Goal: Information Seeking & Learning: Learn about a topic

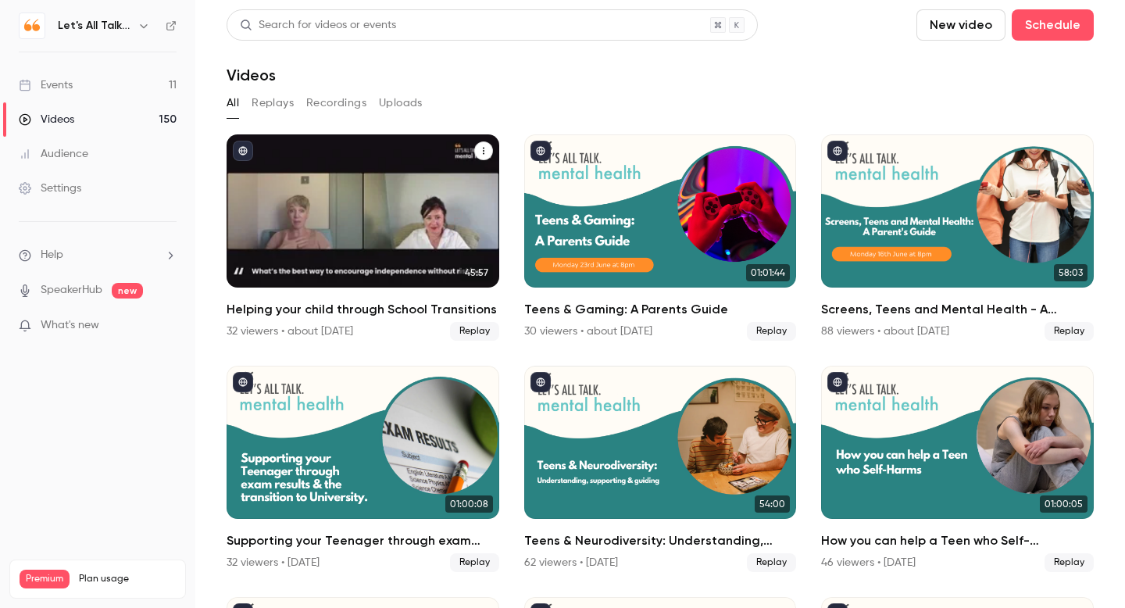
click at [359, 293] on link "45:57 Helping your child through School Transitions 32 viewers • about [DATE] R…" at bounding box center [363, 237] width 273 height 206
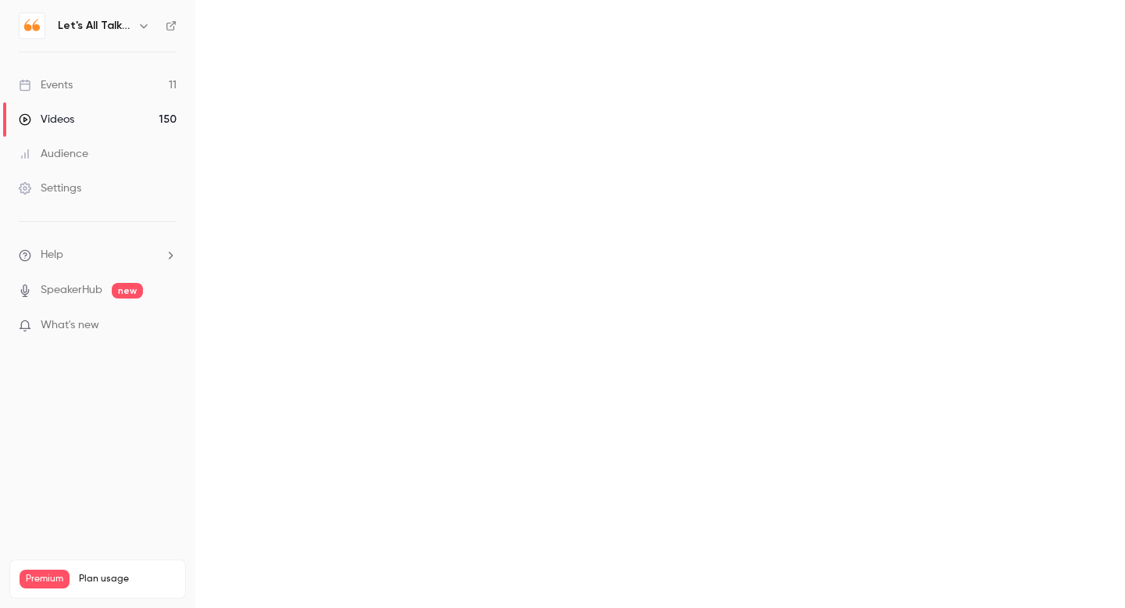
click at [359, 293] on main at bounding box center [660, 304] width 930 height 608
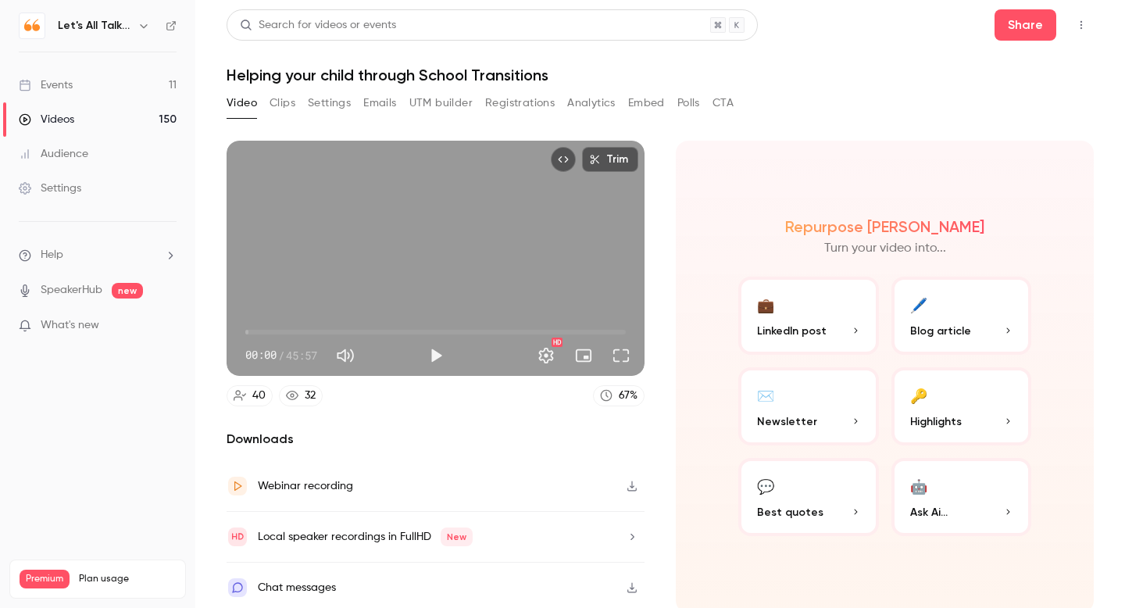
click at [595, 99] on button "Analytics" at bounding box center [591, 103] width 48 height 25
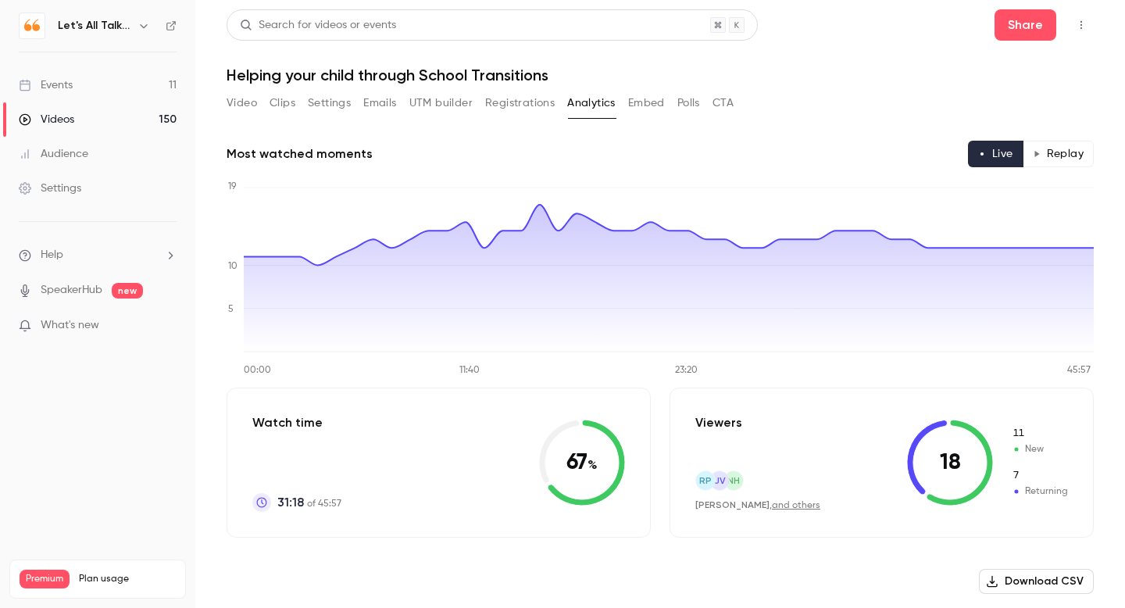
click at [1048, 155] on button "Replay" at bounding box center [1058, 154] width 71 height 27
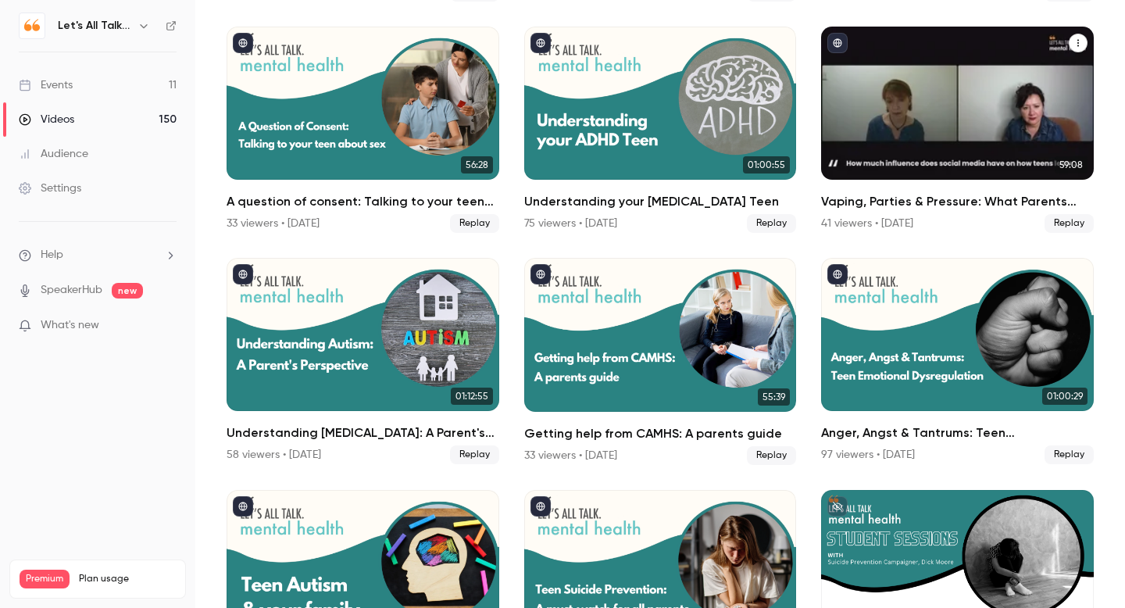
scroll to position [581, 0]
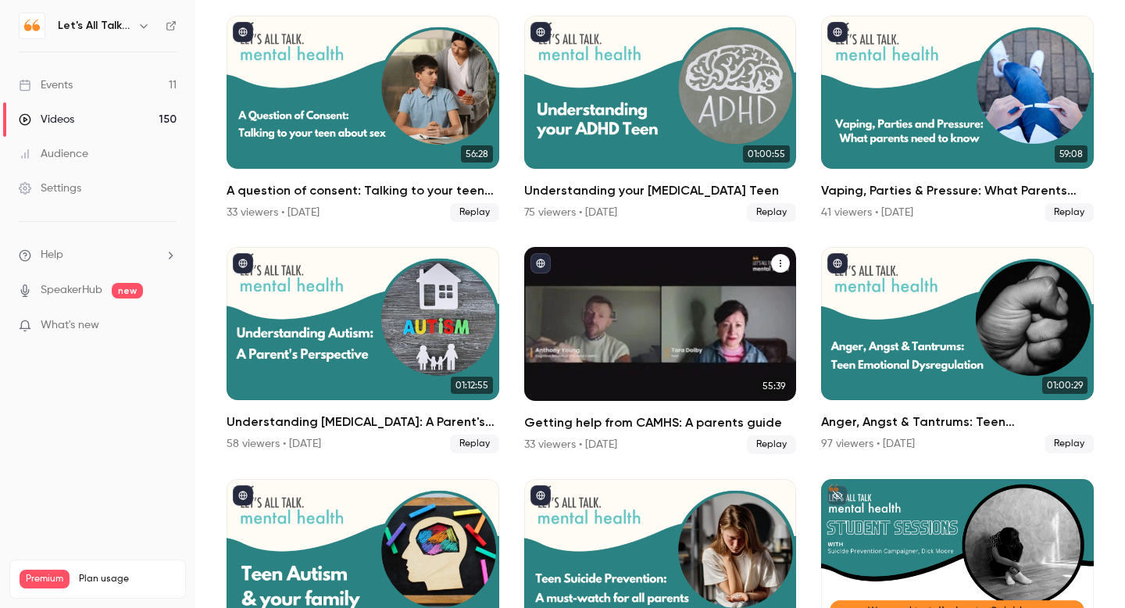
click at [542, 334] on div "Getting help from CAMHS: A parents guide" at bounding box center [660, 323] width 273 height 153
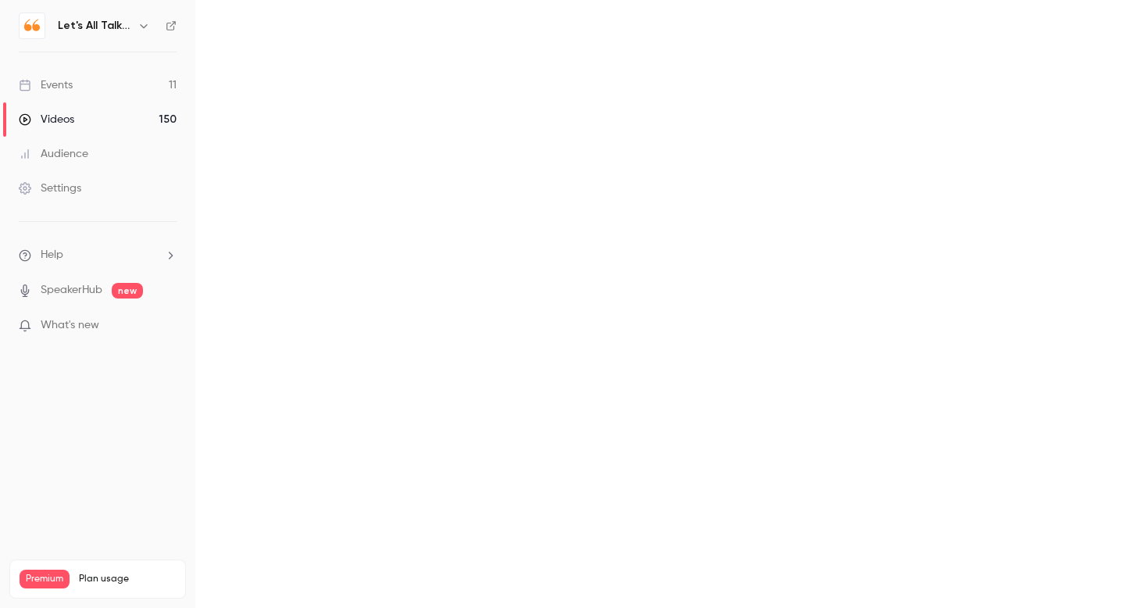
click at [542, 334] on main at bounding box center [660, 304] width 930 height 608
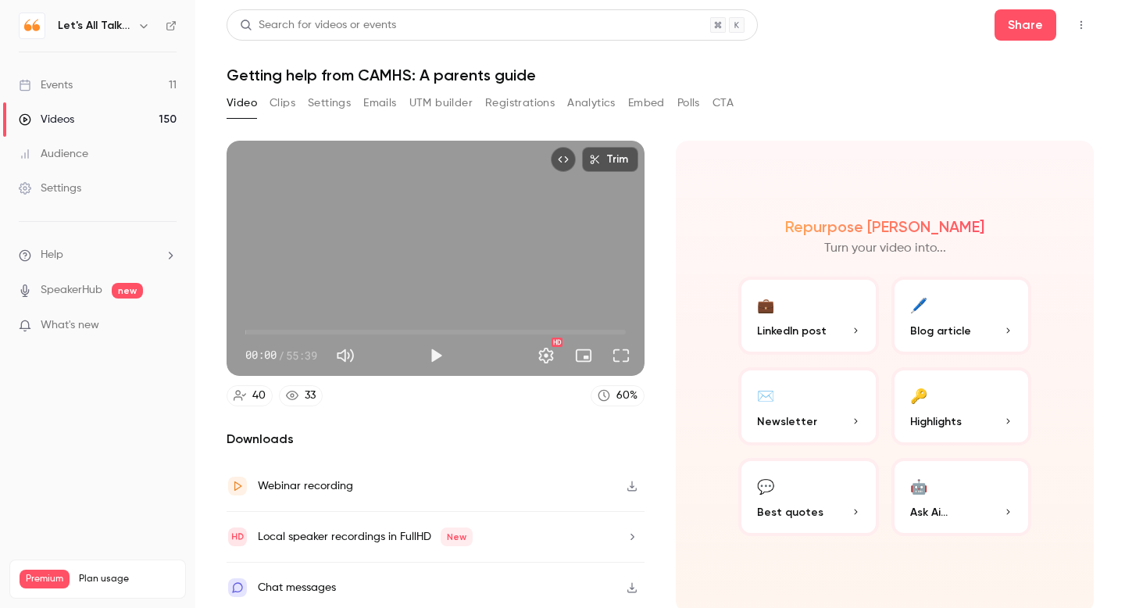
click at [594, 97] on button "Analytics" at bounding box center [591, 103] width 48 height 25
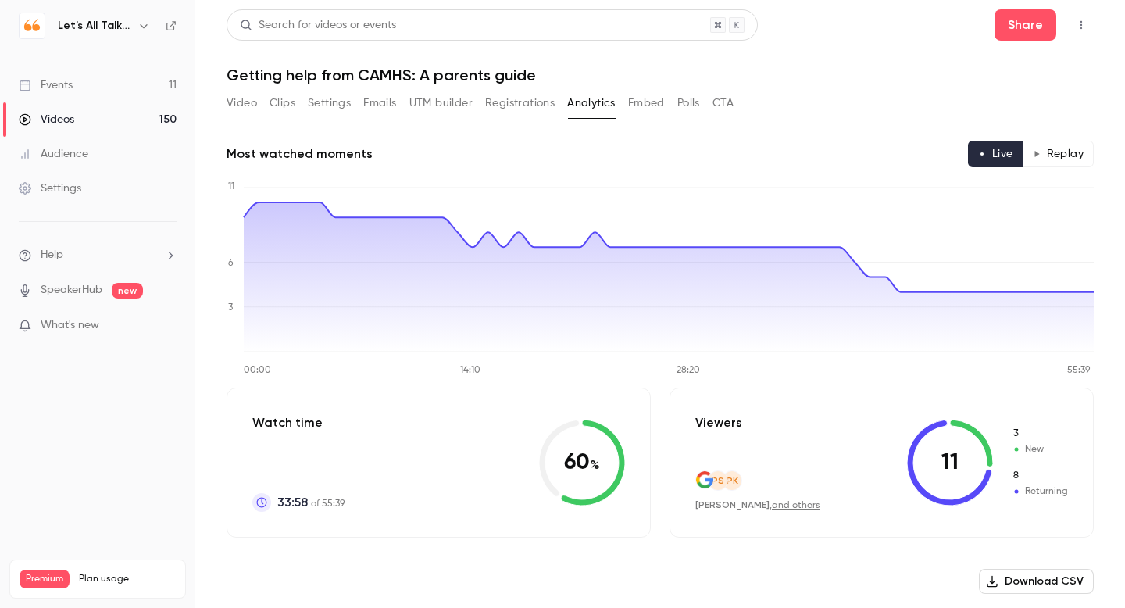
click at [1053, 158] on button "Replay" at bounding box center [1058, 154] width 71 height 27
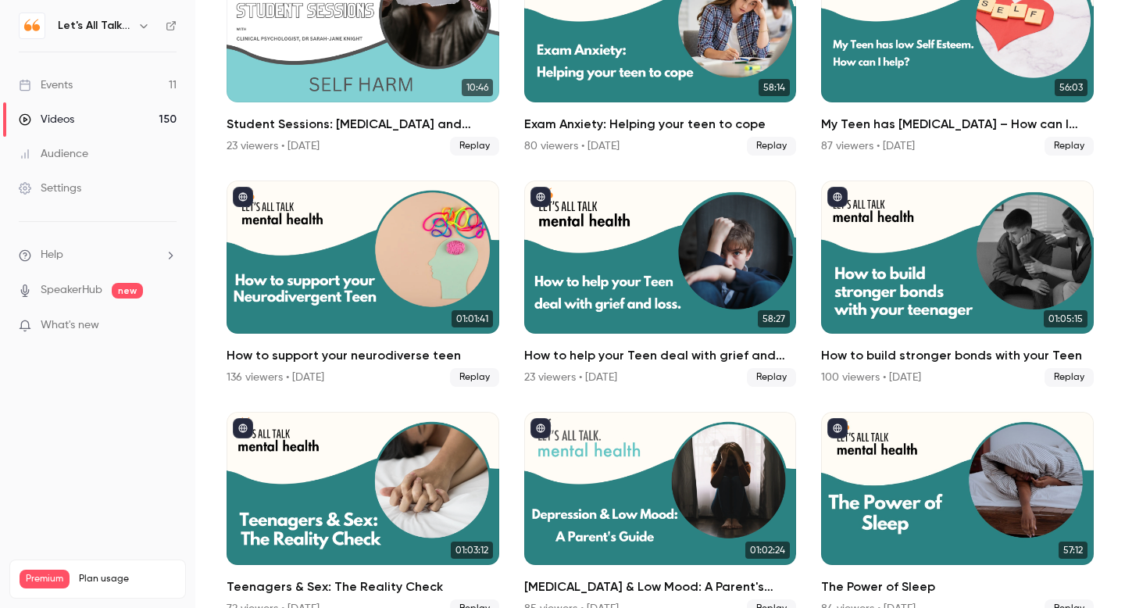
scroll to position [2040, 0]
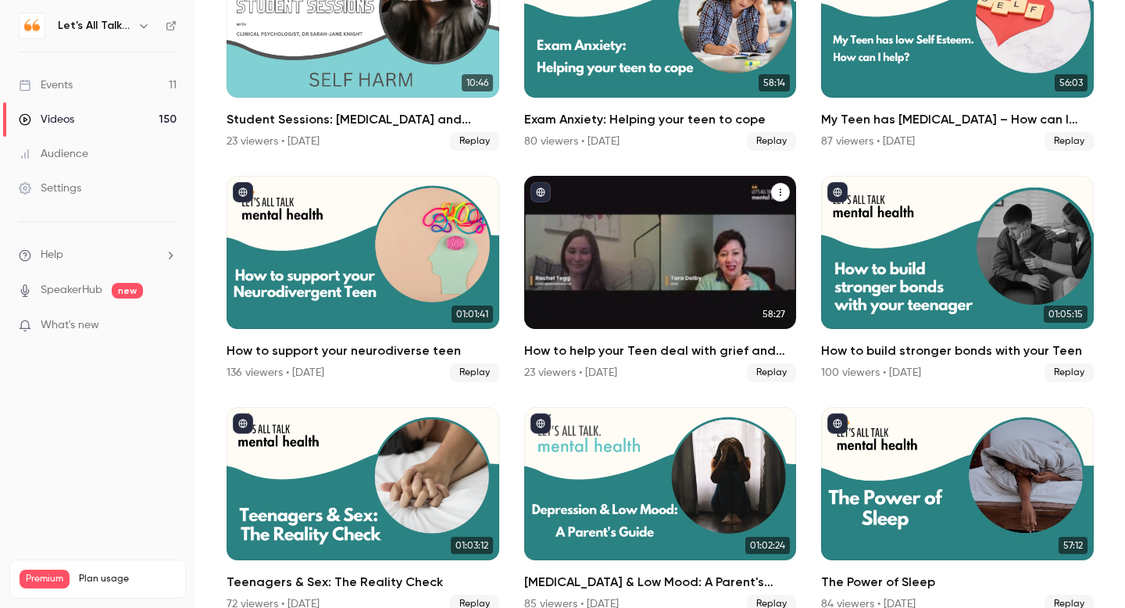
click at [601, 352] on h2 "How to help your Teen deal with grief and loss" at bounding box center [660, 350] width 273 height 19
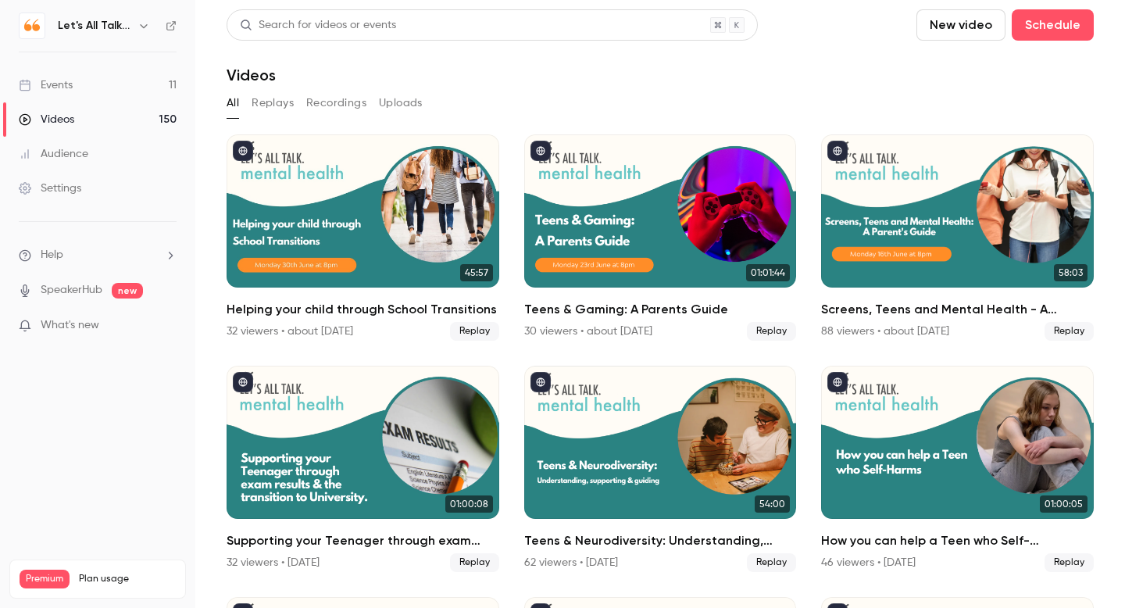
click at [601, 352] on main "Search for videos or events New video Schedule Videos All Replays Recordings Up…" at bounding box center [660, 304] width 930 height 608
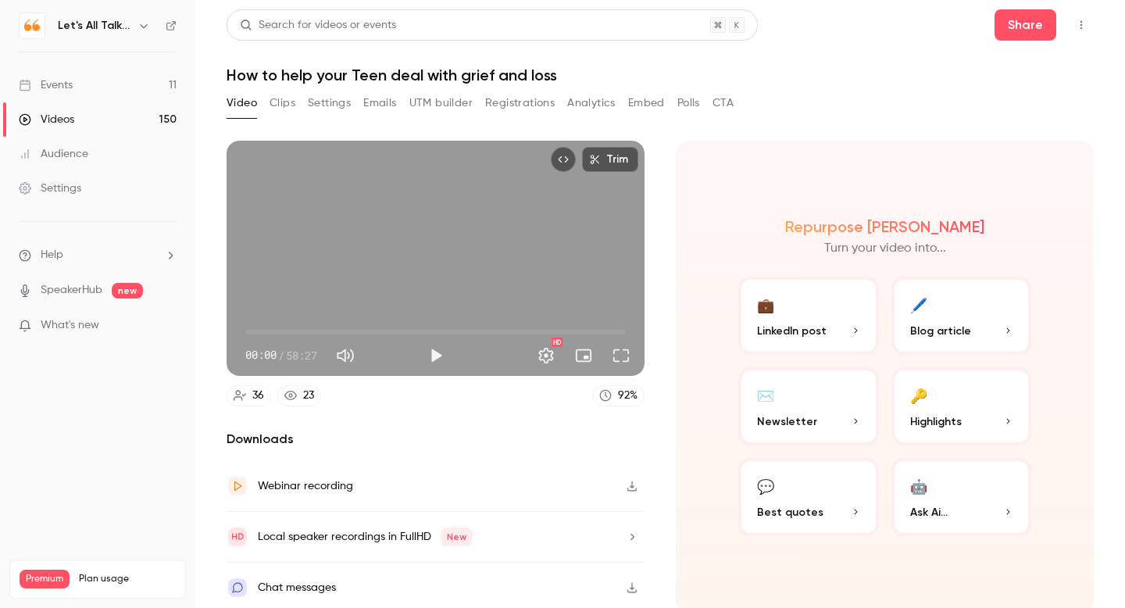
click at [583, 104] on button "Analytics" at bounding box center [591, 103] width 48 height 25
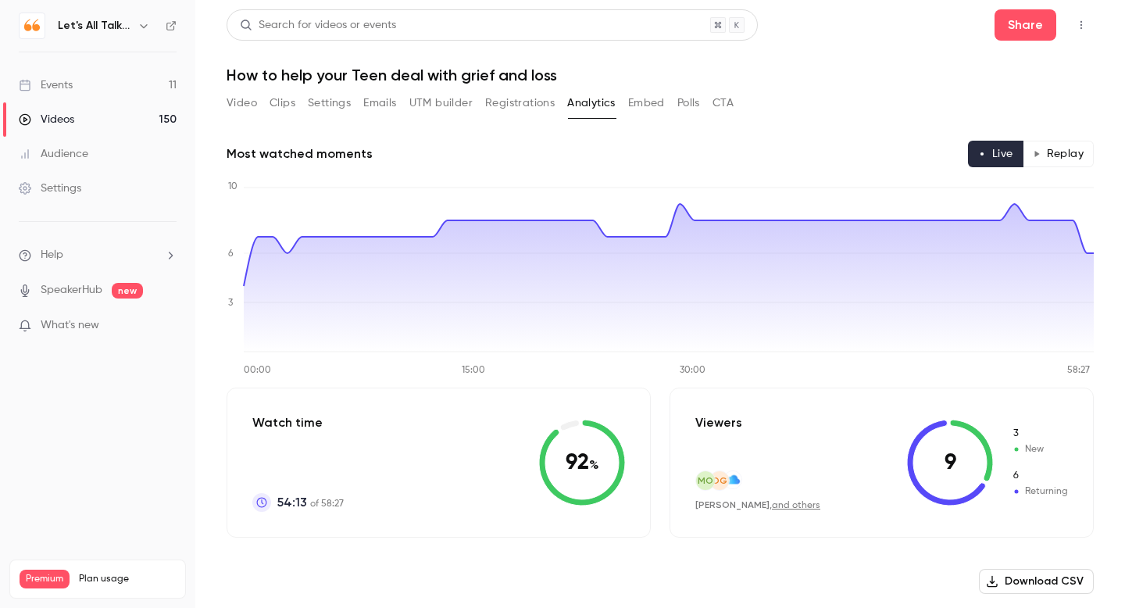
click at [1055, 160] on button "Replay" at bounding box center [1058, 154] width 71 height 27
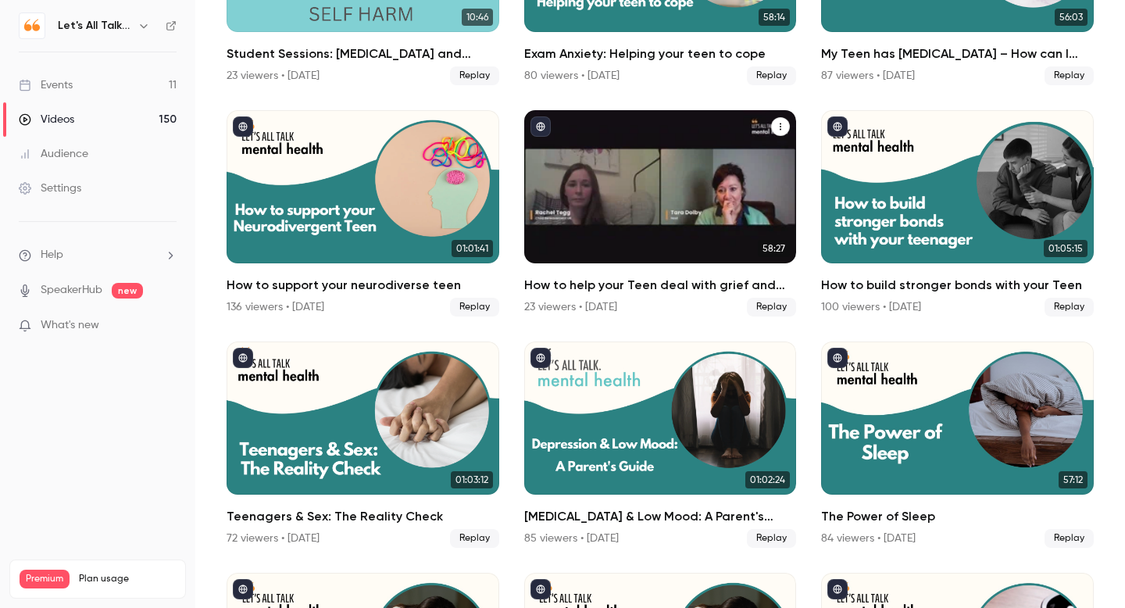
scroll to position [2121, 0]
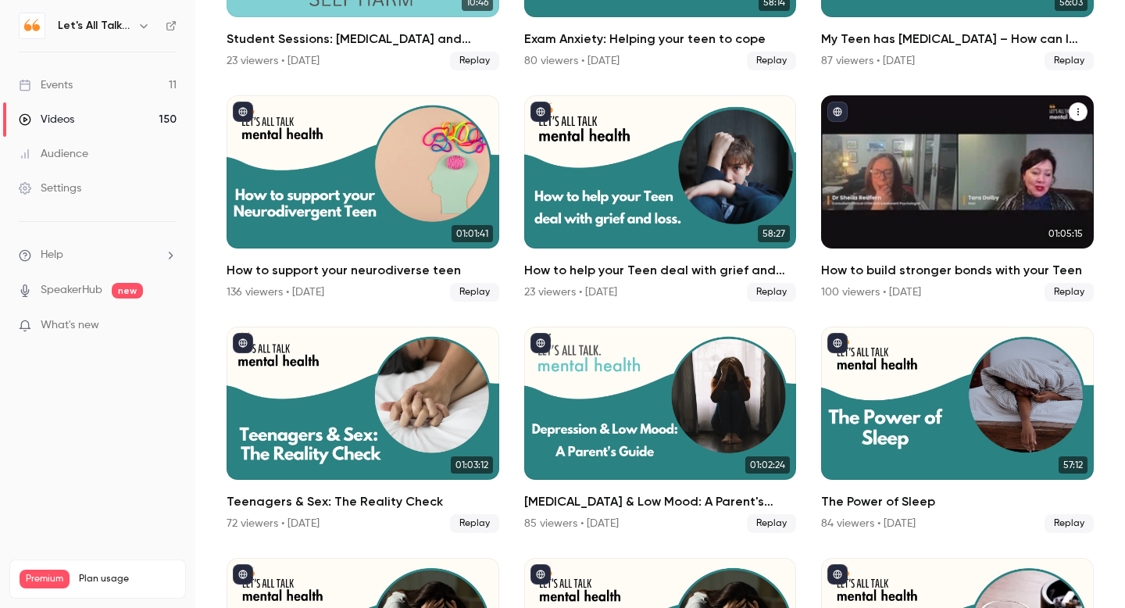
click at [905, 269] on h2 "How to build stronger bonds with your Teen" at bounding box center [957, 270] width 273 height 19
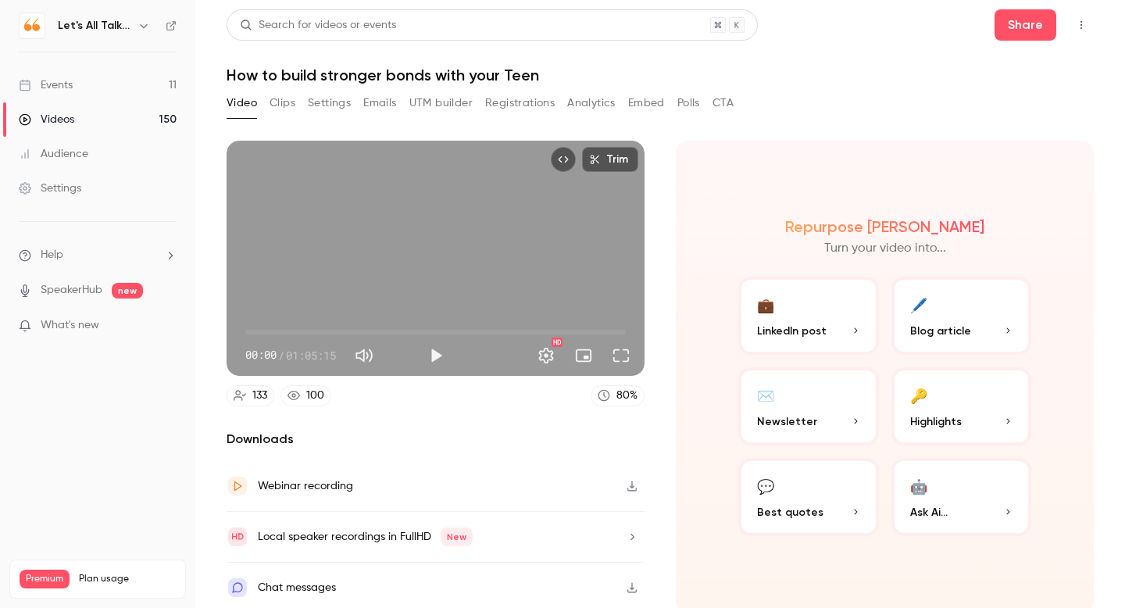
click at [588, 108] on button "Analytics" at bounding box center [591, 103] width 48 height 25
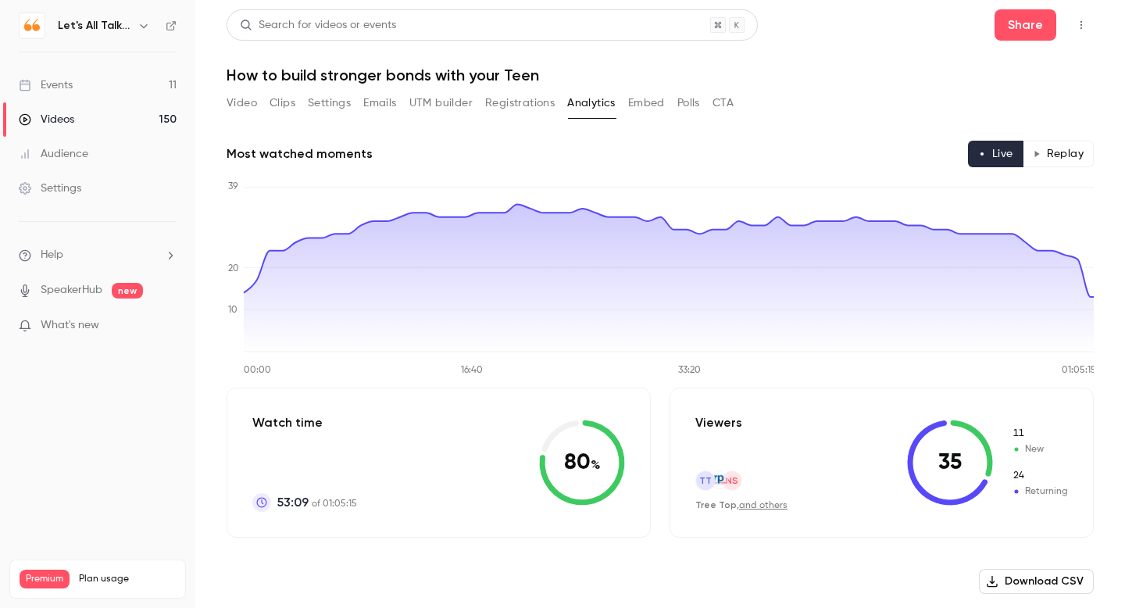
click at [1056, 162] on button "Replay" at bounding box center [1058, 154] width 71 height 27
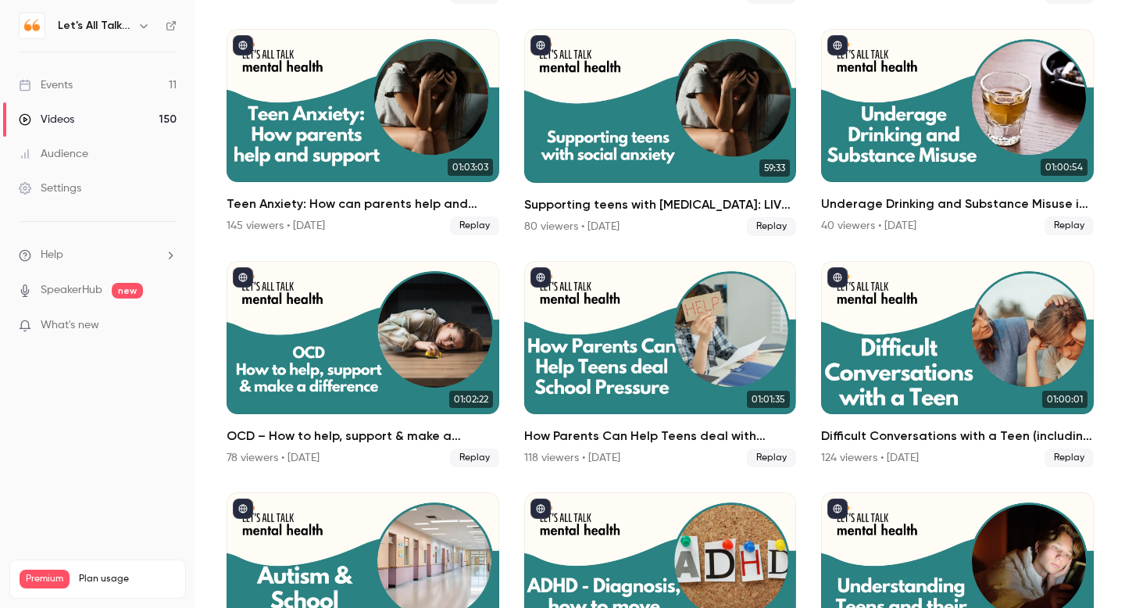
scroll to position [2654, 0]
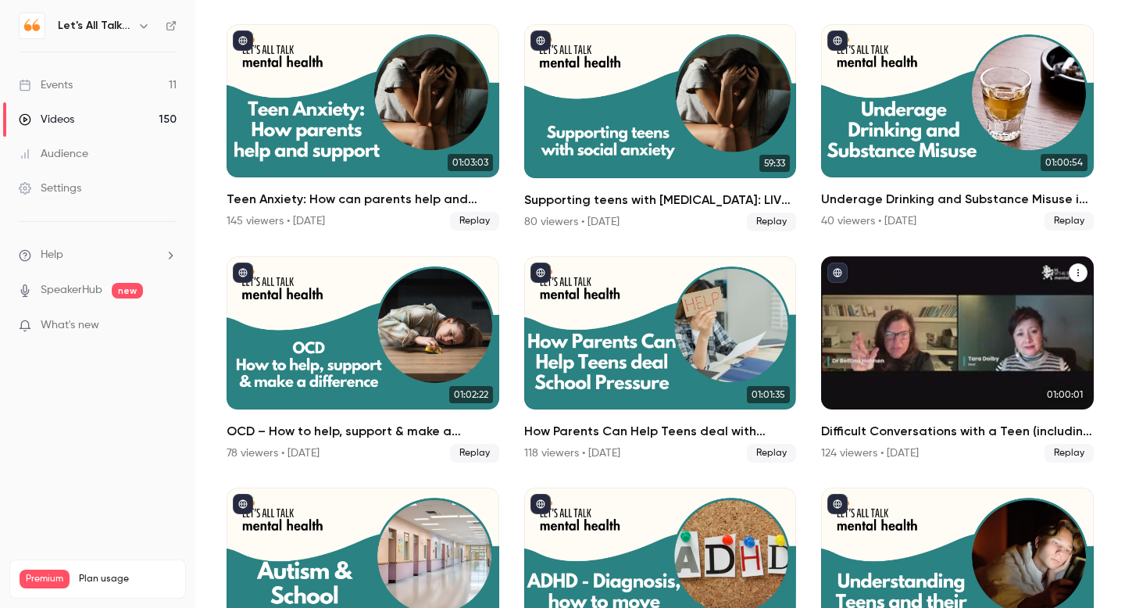
click at [955, 435] on h2 "Difficult Conversations with a Teen (including Teens who Shut you Out)" at bounding box center [957, 431] width 273 height 19
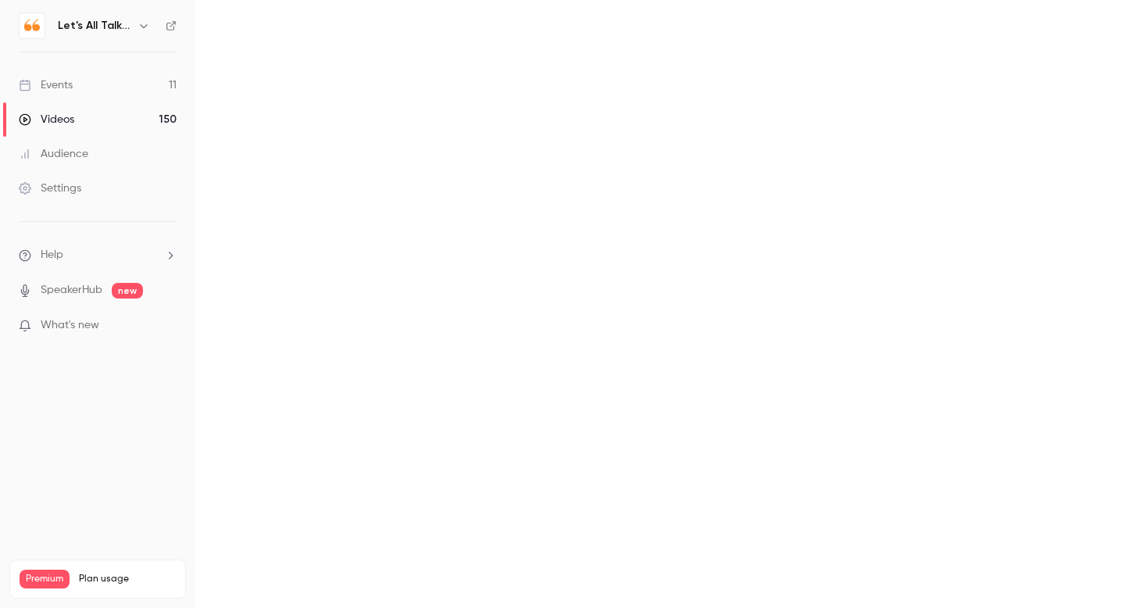
click at [955, 435] on main at bounding box center [660, 304] width 930 height 608
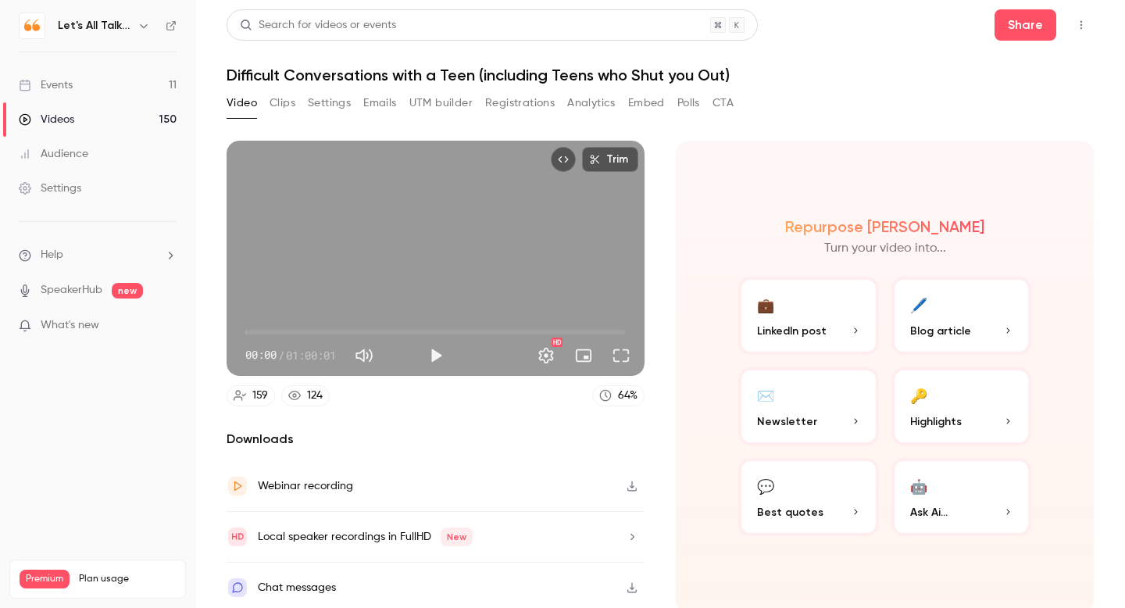
click at [580, 111] on button "Analytics" at bounding box center [591, 103] width 48 height 25
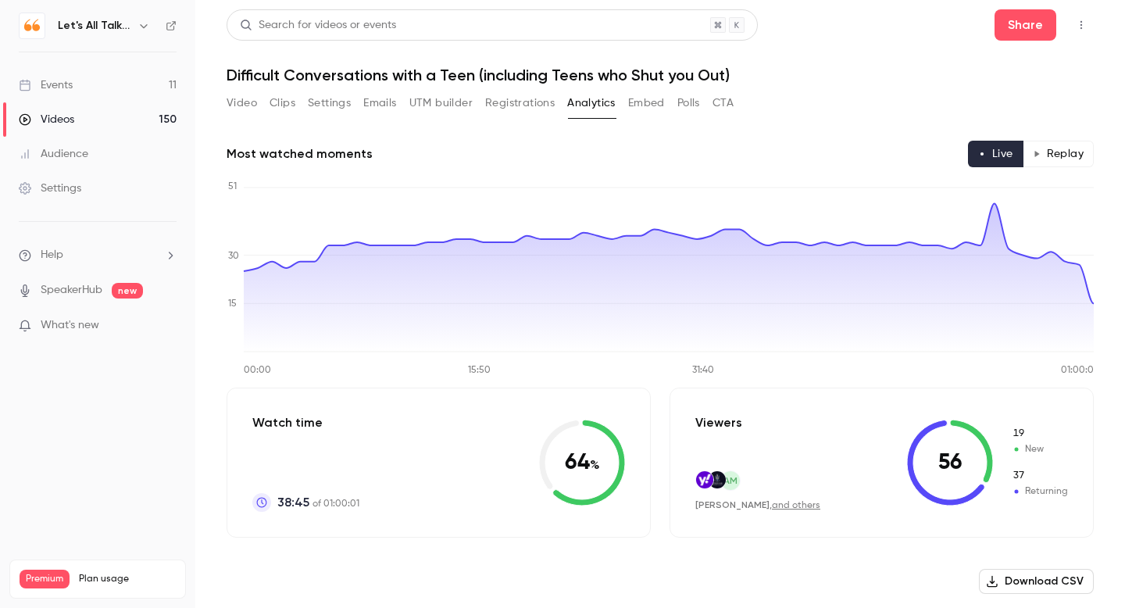
click at [1065, 159] on button "Replay" at bounding box center [1058, 154] width 71 height 27
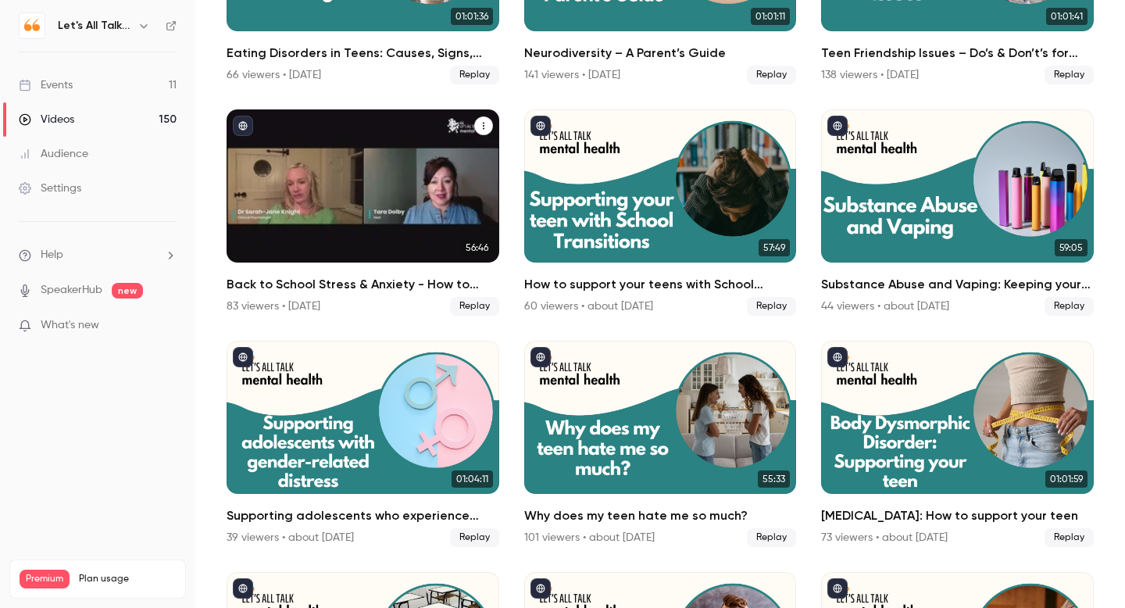
scroll to position [3500, 0]
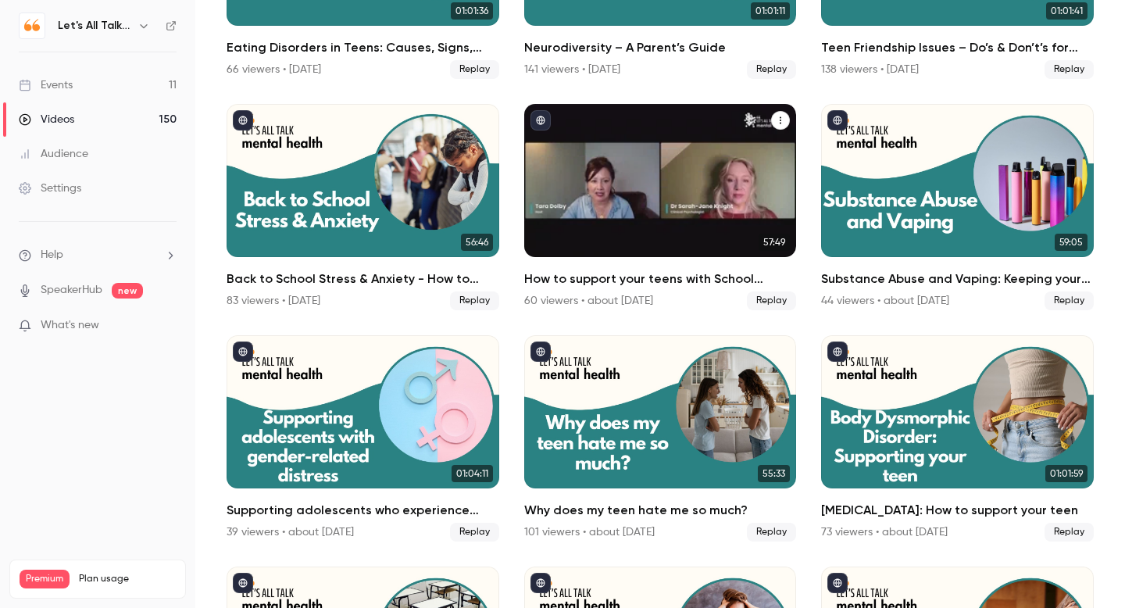
click at [562, 291] on div "60 viewers • about [DATE] Replay" at bounding box center [660, 300] width 273 height 19
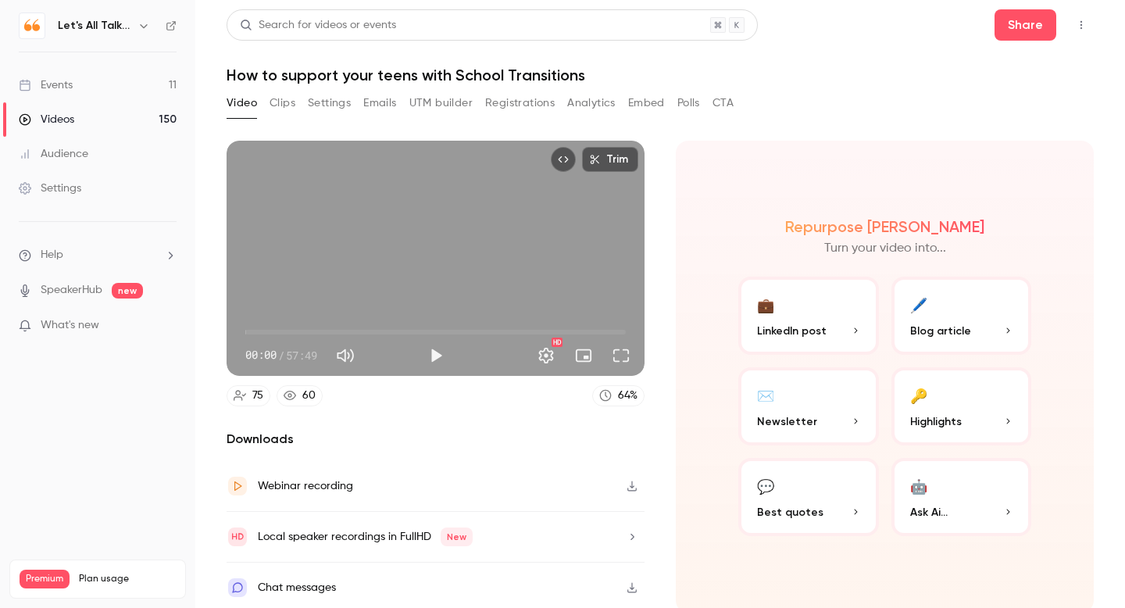
click at [584, 102] on button "Analytics" at bounding box center [591, 103] width 48 height 25
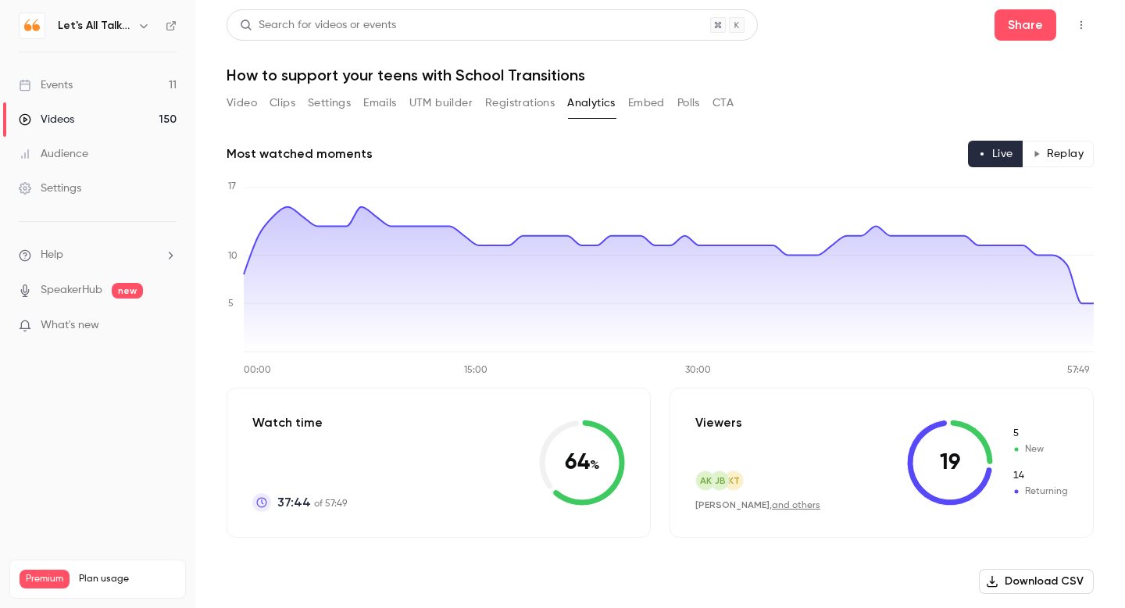
click at [1051, 152] on button "Replay" at bounding box center [1058, 154] width 71 height 27
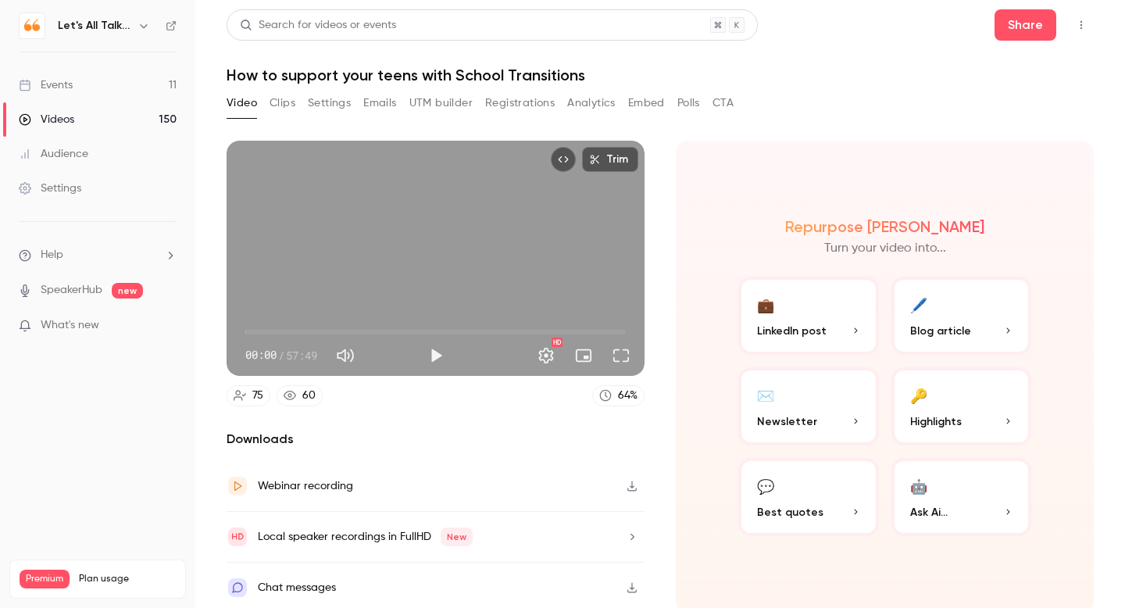
scroll to position [5, 0]
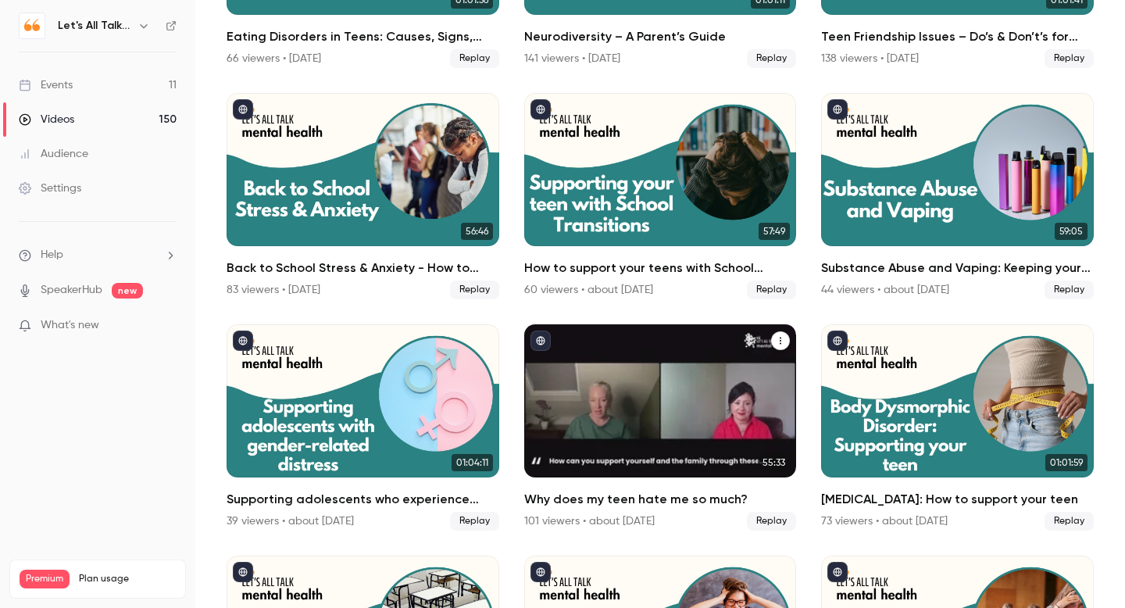
scroll to position [3514, 0]
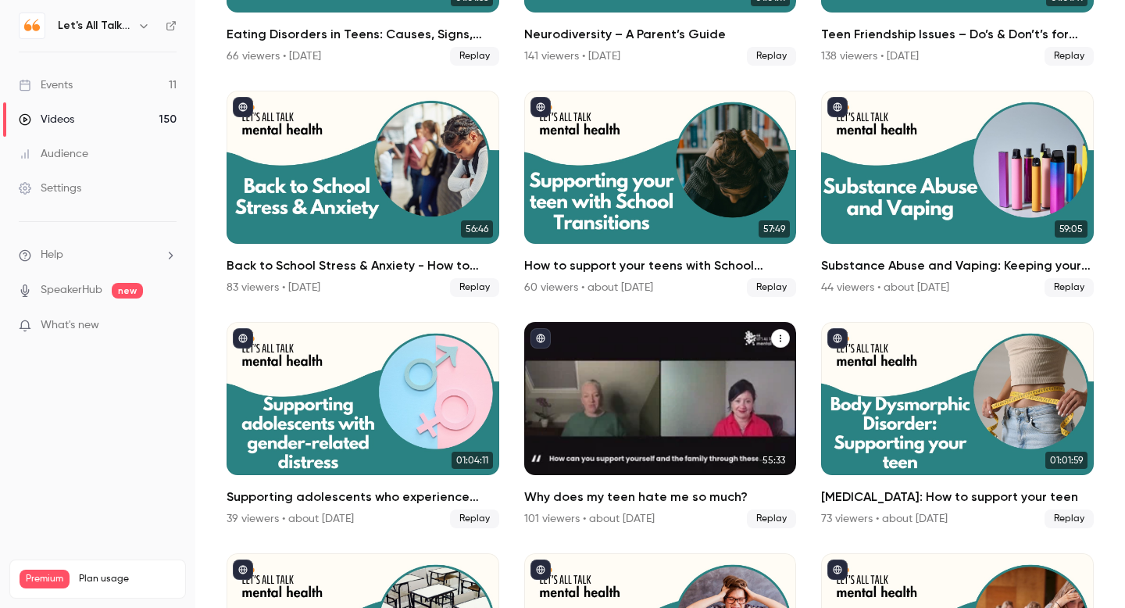
click at [607, 490] on h2 "Why does my teen hate me so much?" at bounding box center [660, 496] width 273 height 19
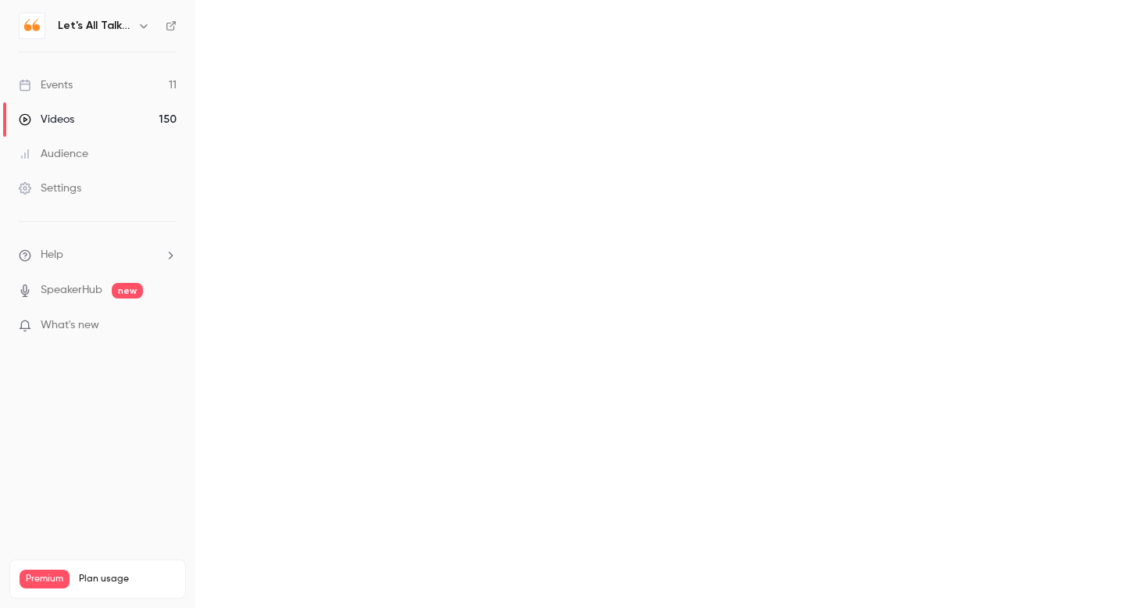
click at [607, 490] on main at bounding box center [660, 304] width 930 height 608
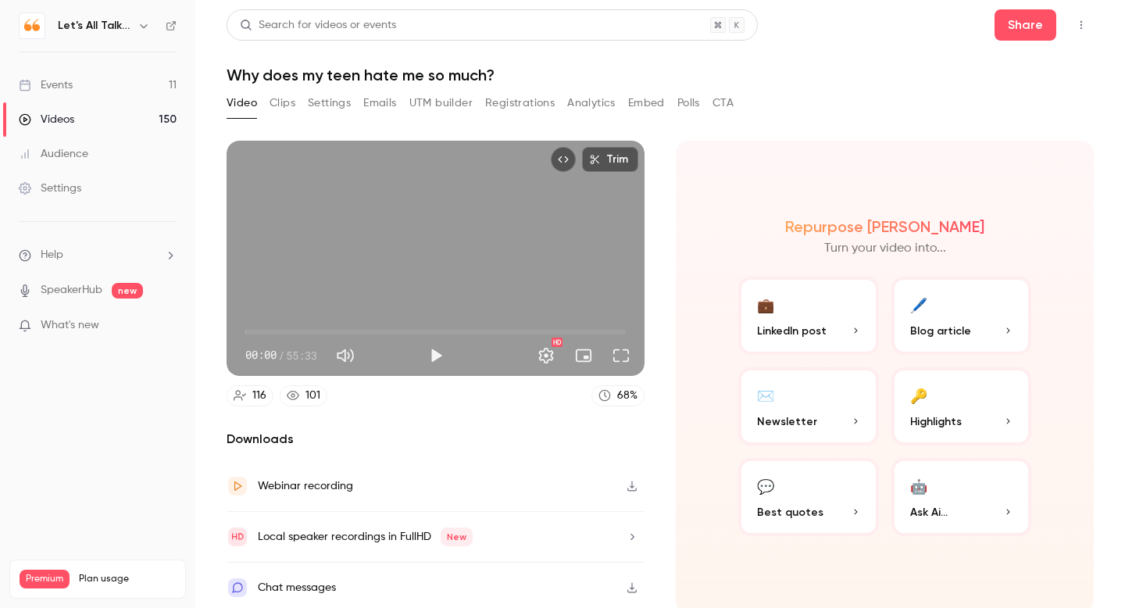
click at [587, 102] on button "Analytics" at bounding box center [591, 103] width 48 height 25
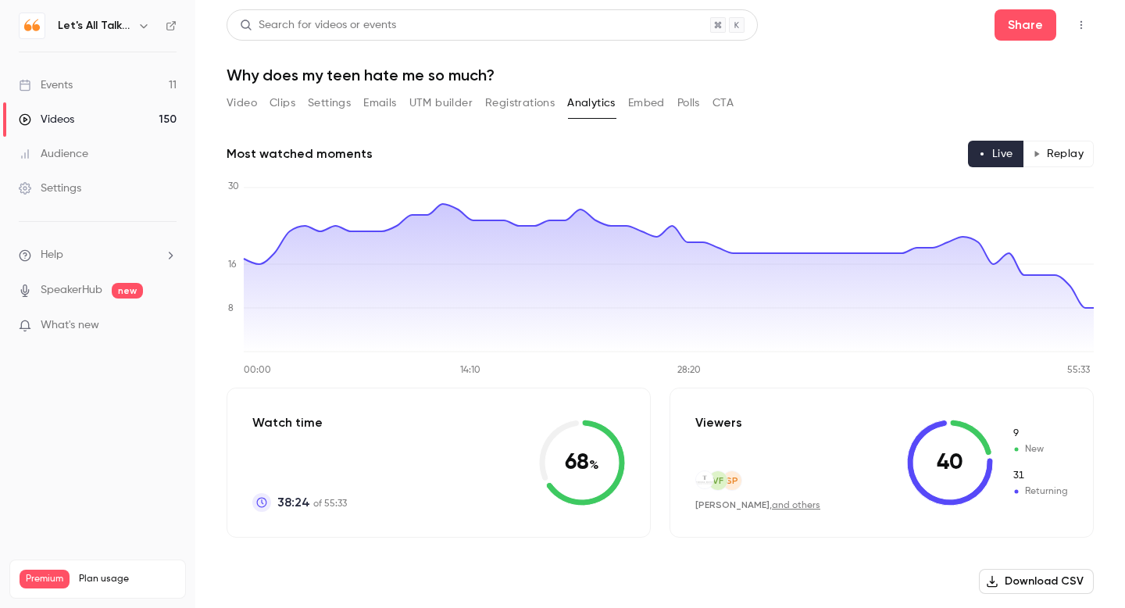
click at [1059, 158] on button "Replay" at bounding box center [1058, 154] width 71 height 27
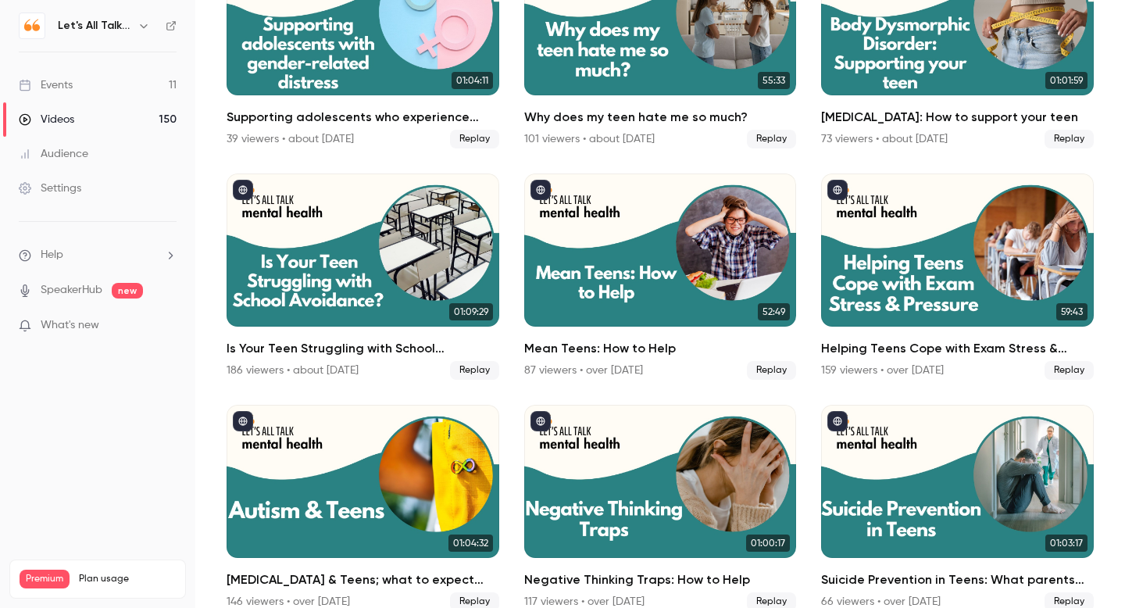
scroll to position [3899, 0]
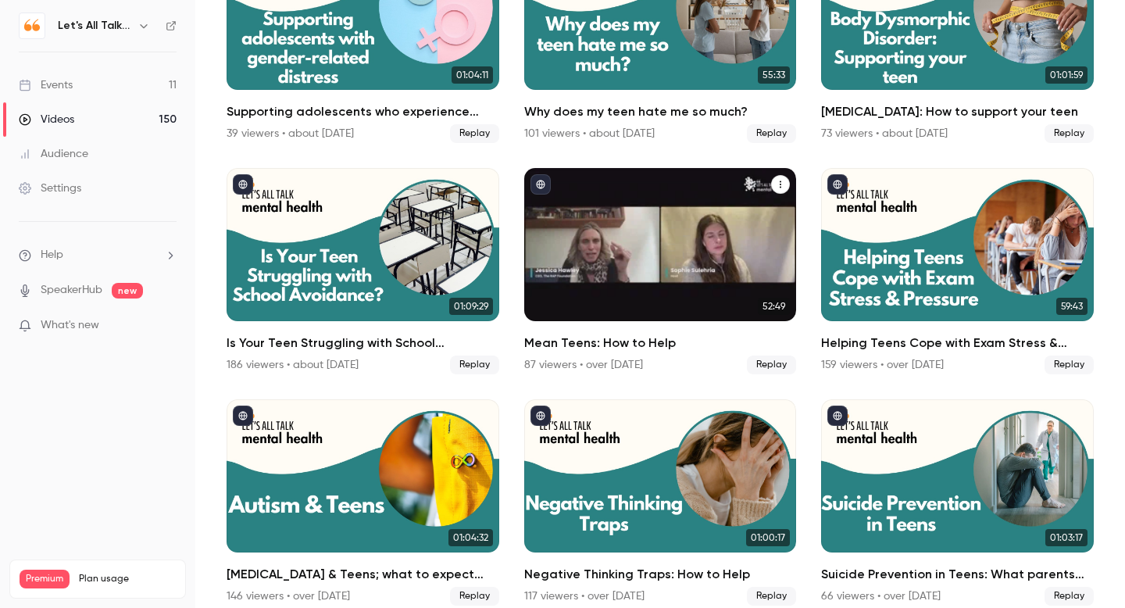
click at [694, 216] on div "Mean Teens: How to Help" at bounding box center [660, 244] width 273 height 153
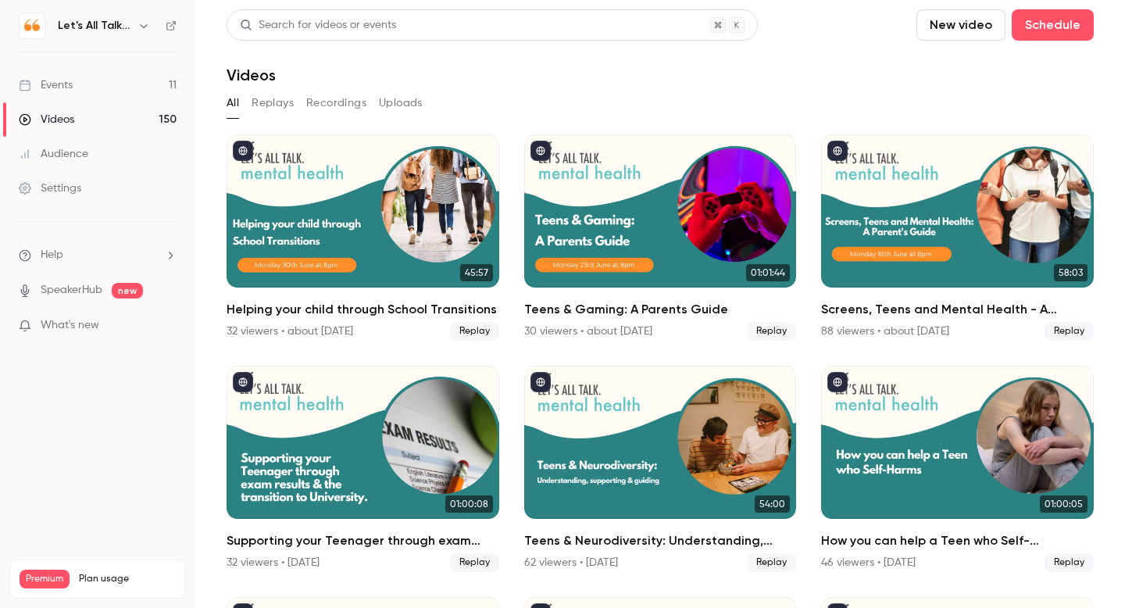
click at [694, 216] on main "Search for videos or events New video Schedule Videos All Replays Recordings Up…" at bounding box center [660, 304] width 930 height 608
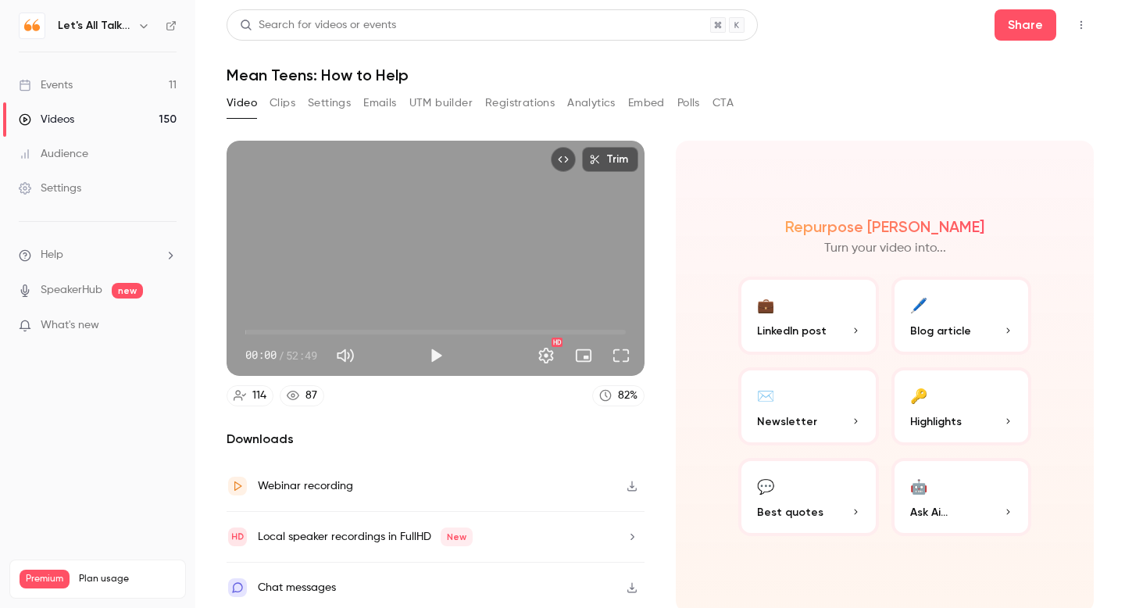
click at [598, 102] on button "Analytics" at bounding box center [591, 103] width 48 height 25
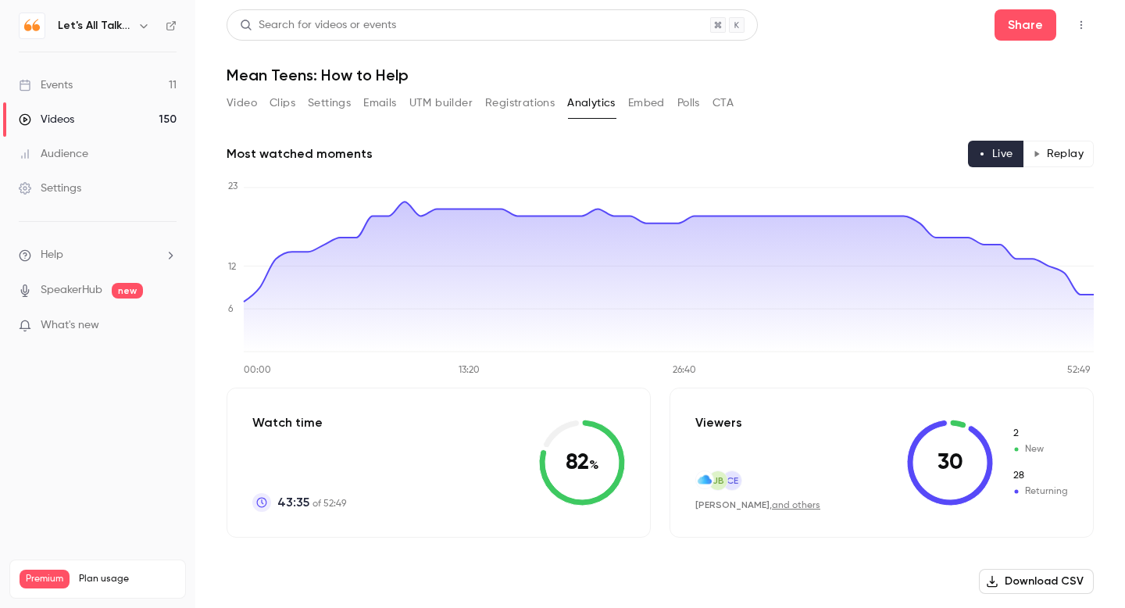
click at [1053, 154] on button "Replay" at bounding box center [1058, 154] width 71 height 27
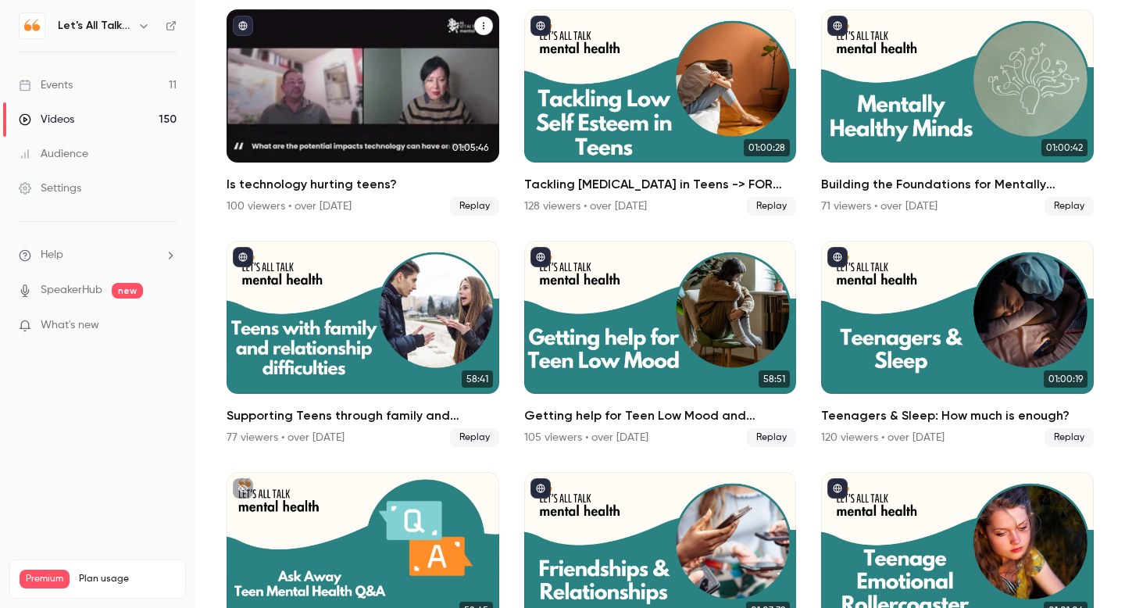
scroll to position [4754, 0]
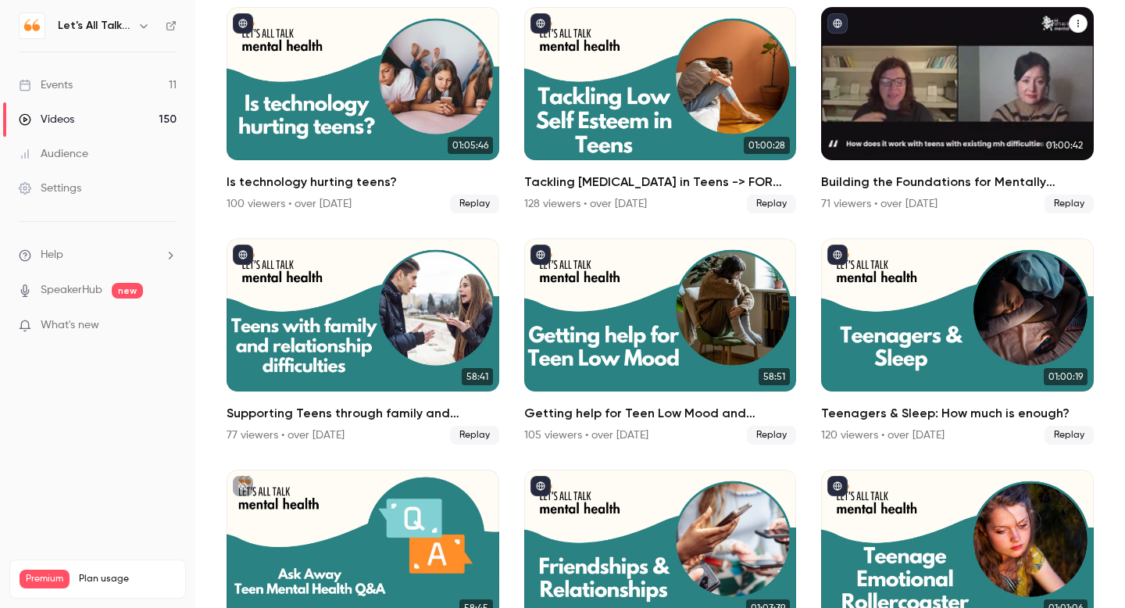
click at [913, 195] on div "71 viewers • over [DATE] Replay" at bounding box center [957, 204] width 273 height 19
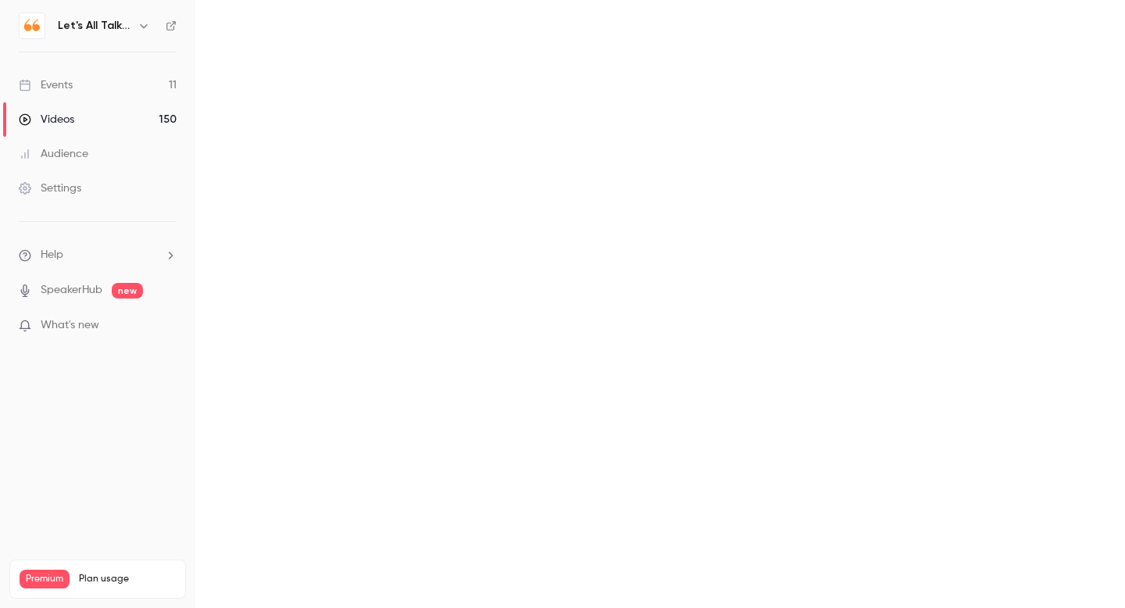
click at [913, 194] on main at bounding box center [660, 304] width 930 height 608
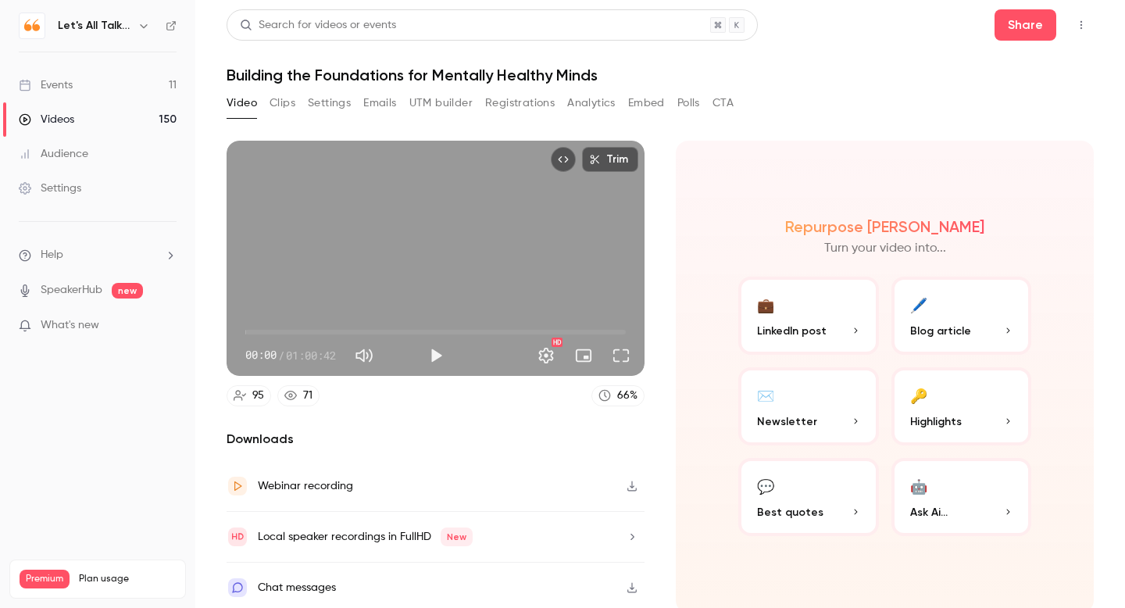
click at [586, 103] on button "Analytics" at bounding box center [591, 103] width 48 height 25
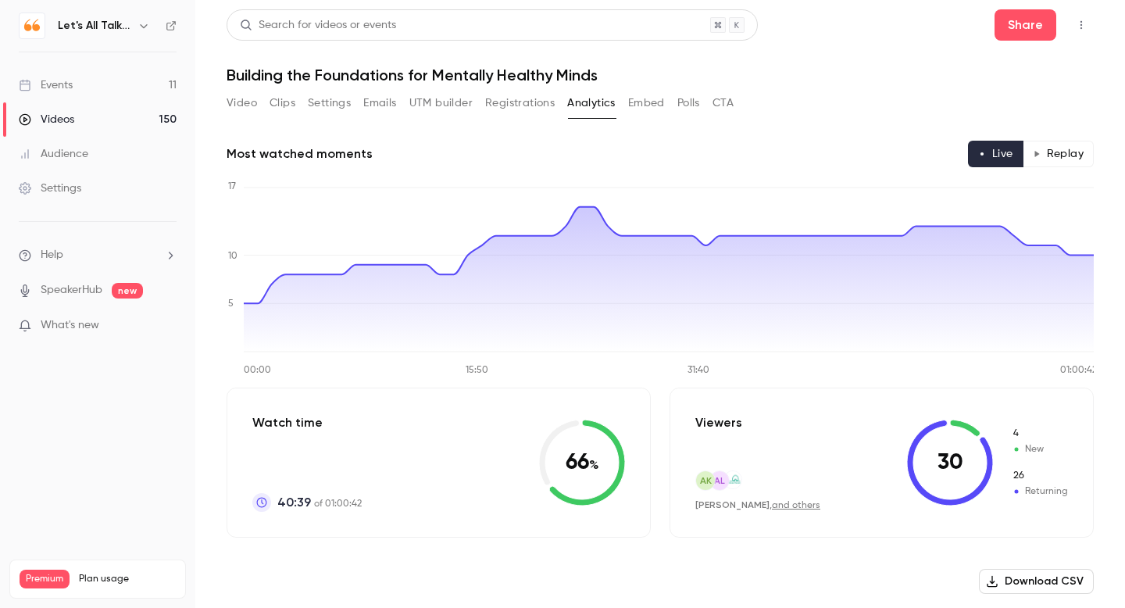
click at [1066, 157] on button "Replay" at bounding box center [1058, 154] width 71 height 27
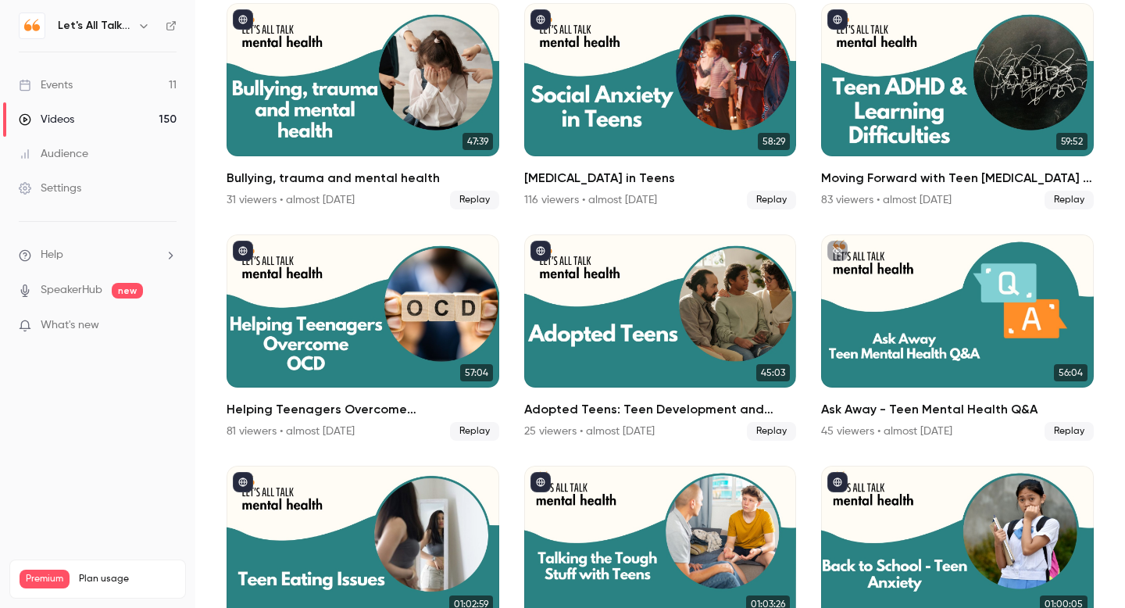
scroll to position [5472, 0]
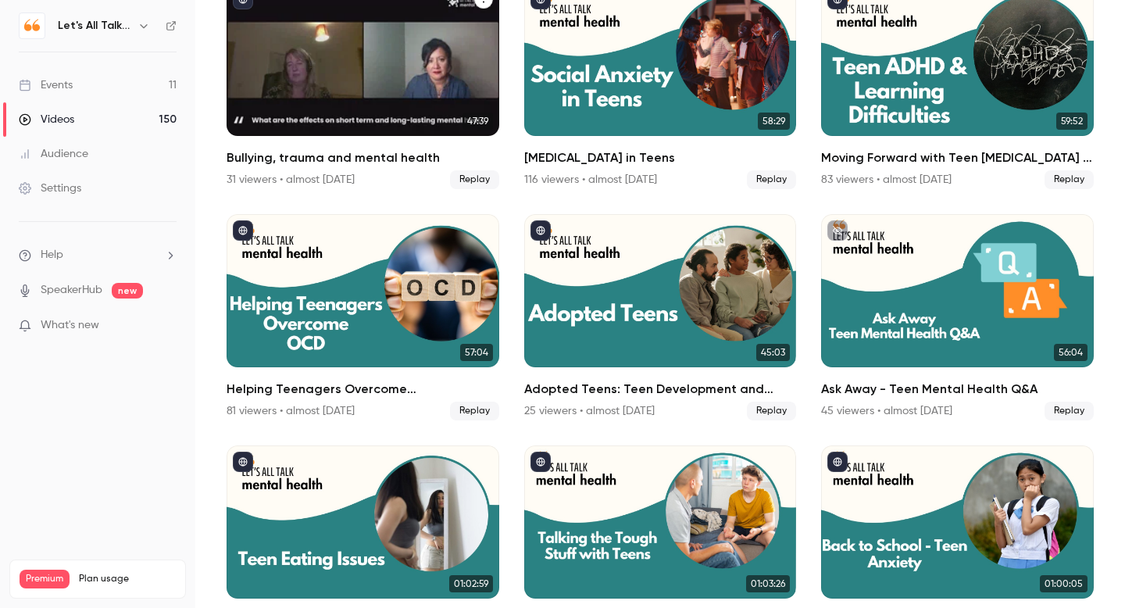
click at [354, 155] on h2 "Bullying, trauma and mental health" at bounding box center [363, 157] width 273 height 19
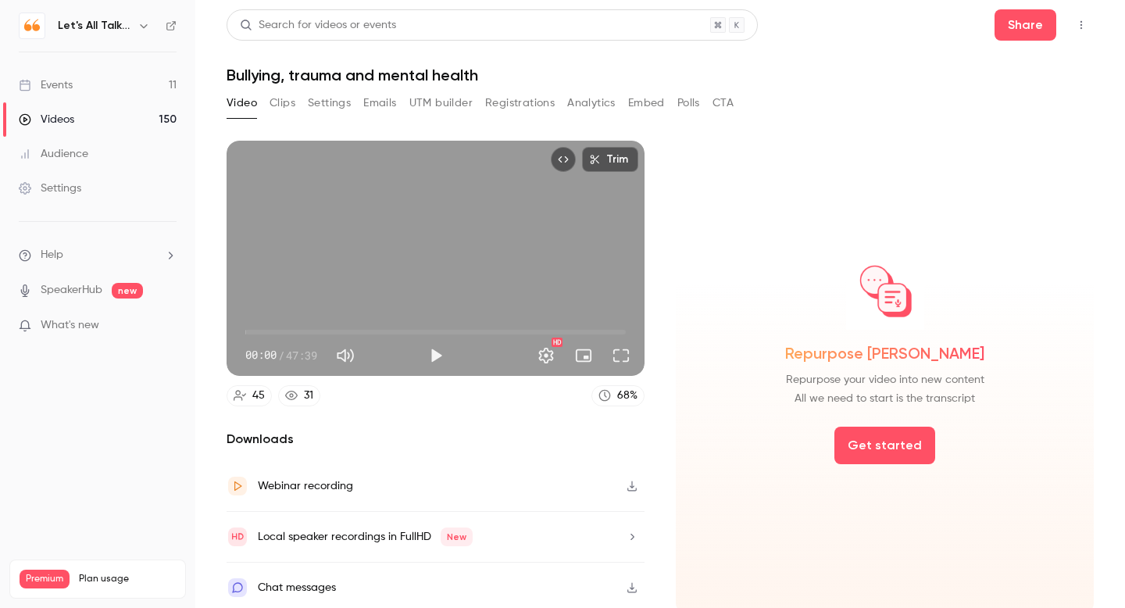
click at [594, 103] on button "Analytics" at bounding box center [591, 103] width 48 height 25
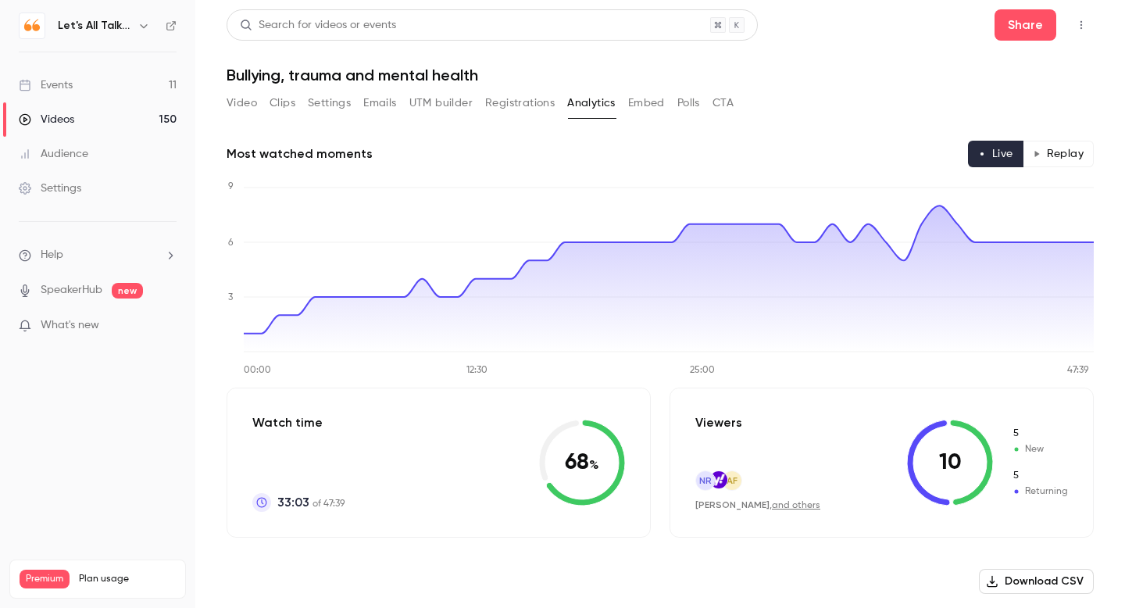
click at [1049, 156] on button "Replay" at bounding box center [1058, 154] width 71 height 27
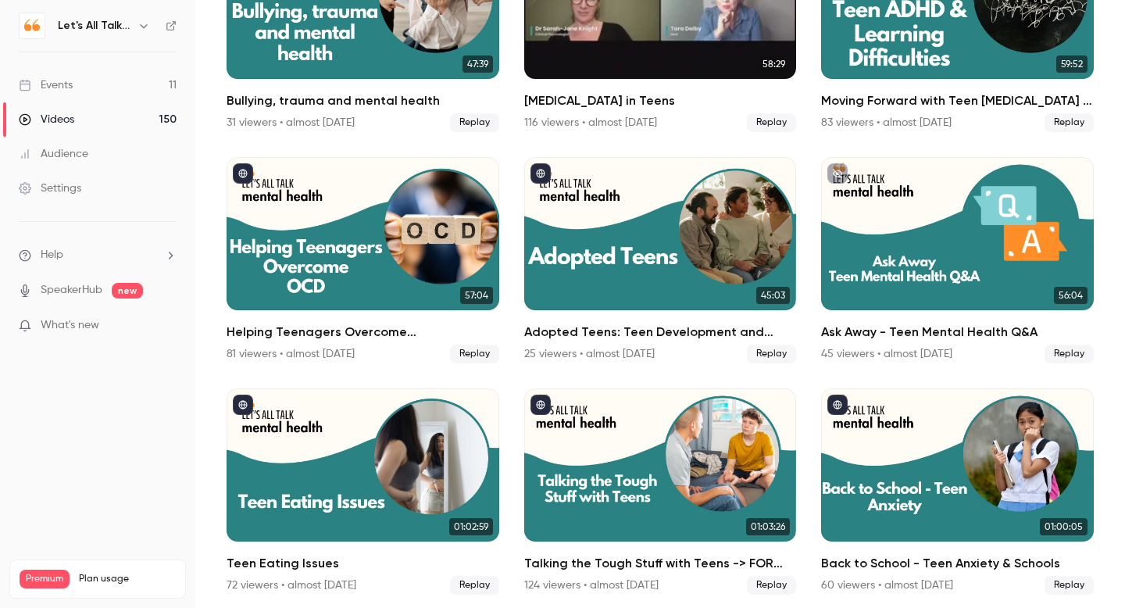
scroll to position [5530, 0]
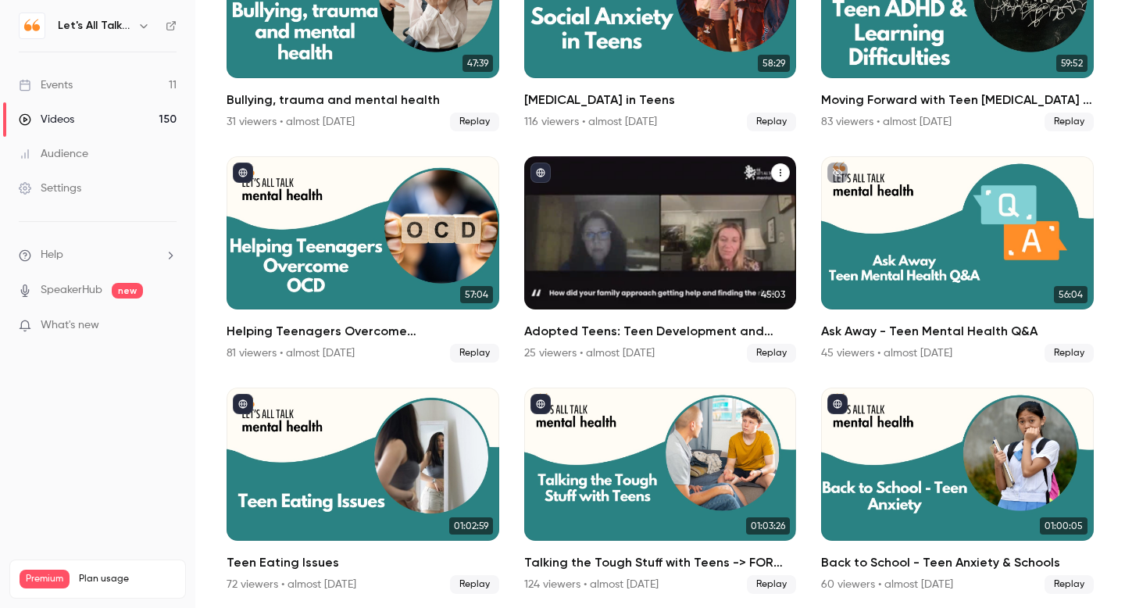
click at [636, 332] on h2 "Adopted Teens: Teen Development and Mental Health" at bounding box center [660, 331] width 273 height 19
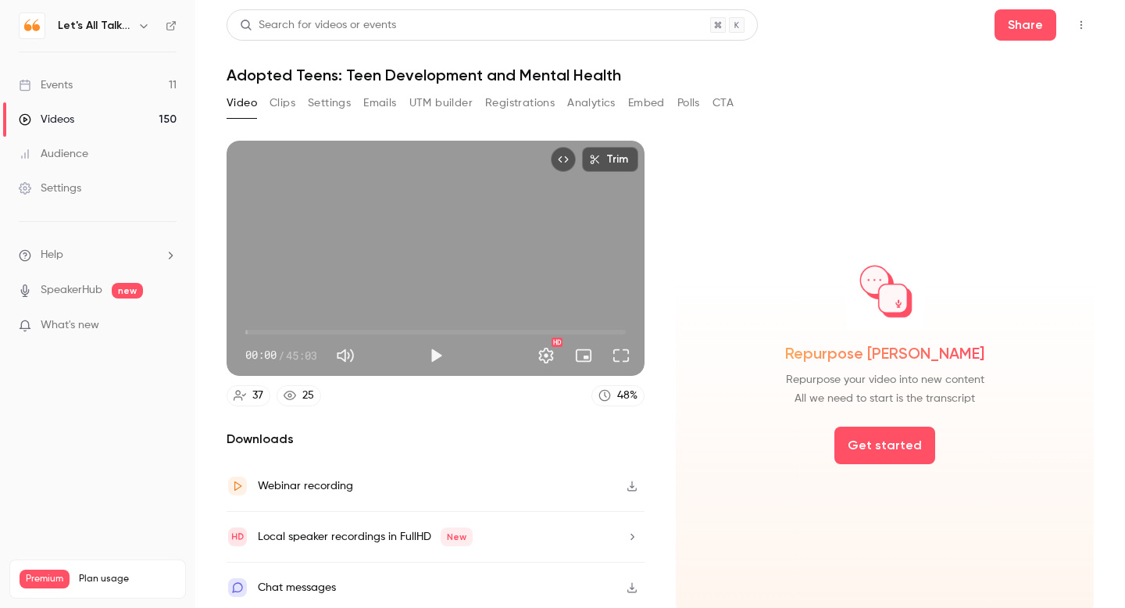
click at [594, 101] on button "Analytics" at bounding box center [591, 103] width 48 height 25
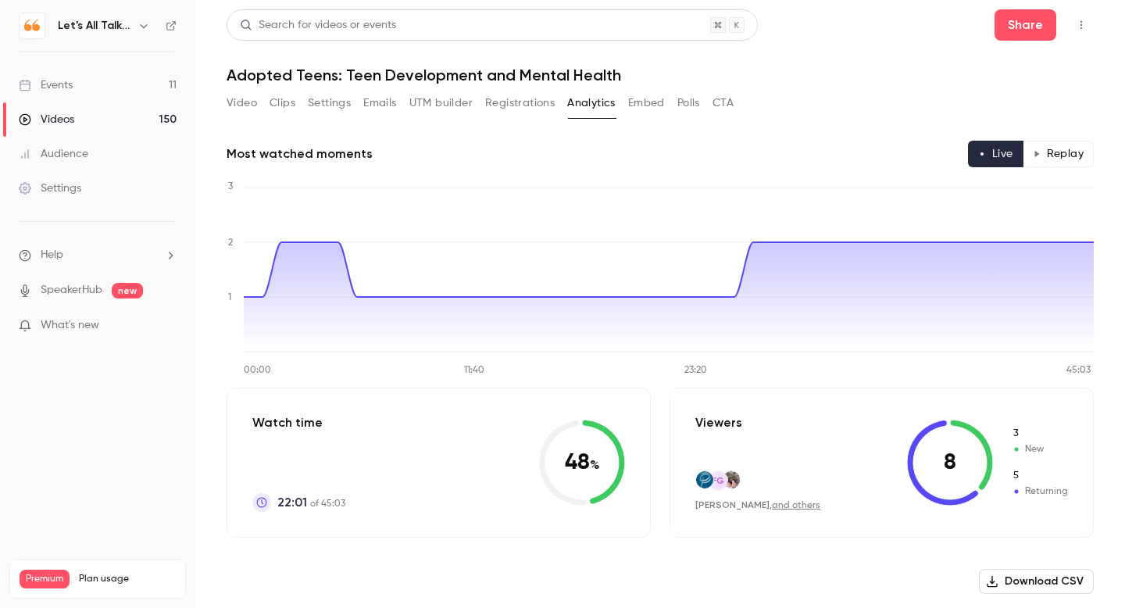
click at [1058, 160] on button "Replay" at bounding box center [1058, 154] width 71 height 27
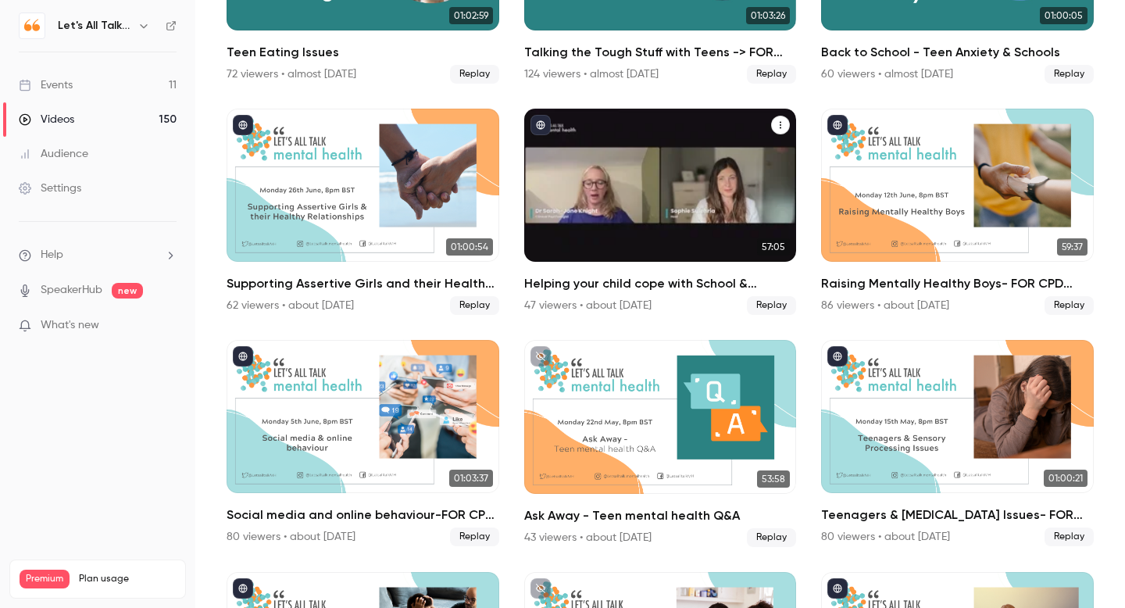
scroll to position [6044, 0]
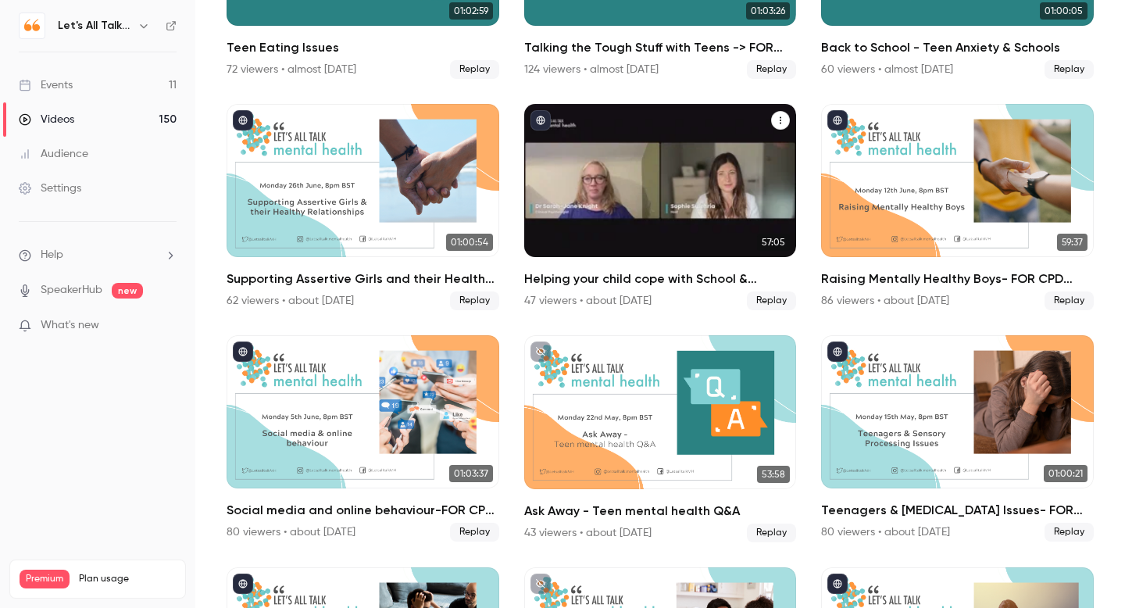
click at [620, 280] on h2 "Helping your child cope with School & College Transitions - FOR CPD SCROLL BELOW" at bounding box center [660, 278] width 273 height 19
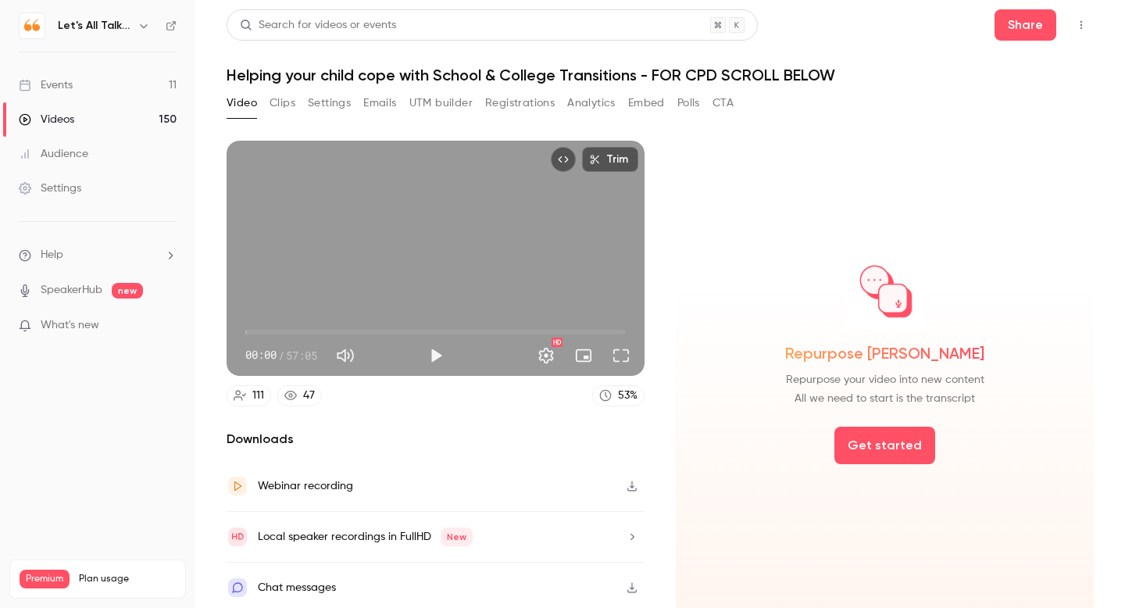
click at [587, 98] on button "Analytics" at bounding box center [591, 103] width 48 height 25
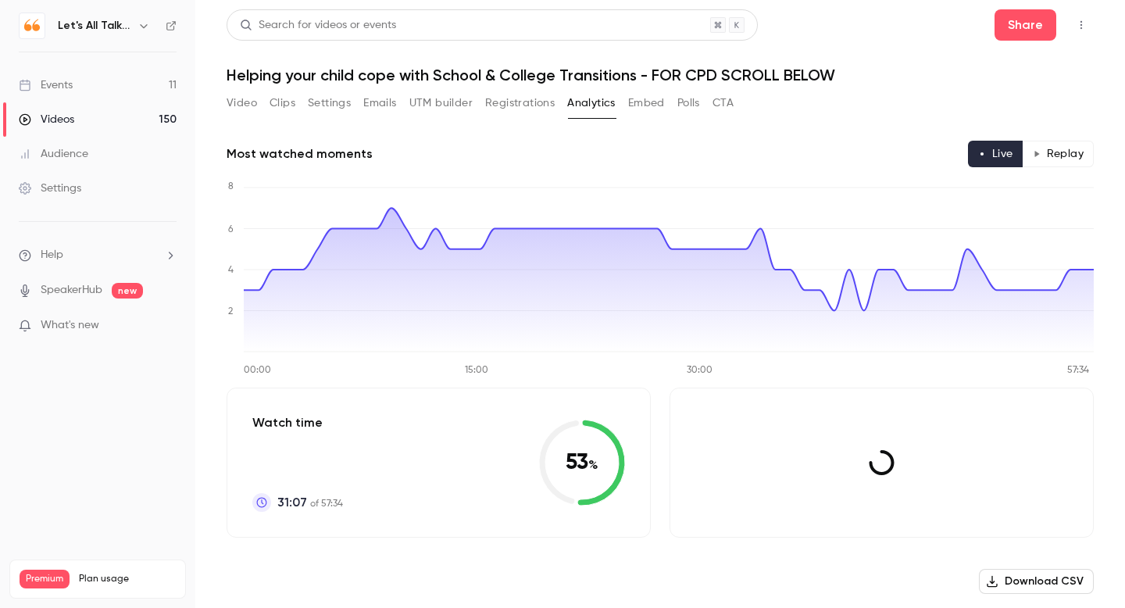
click at [585, 102] on button "Analytics" at bounding box center [591, 103] width 48 height 25
click at [1058, 155] on button "Replay" at bounding box center [1058, 154] width 71 height 27
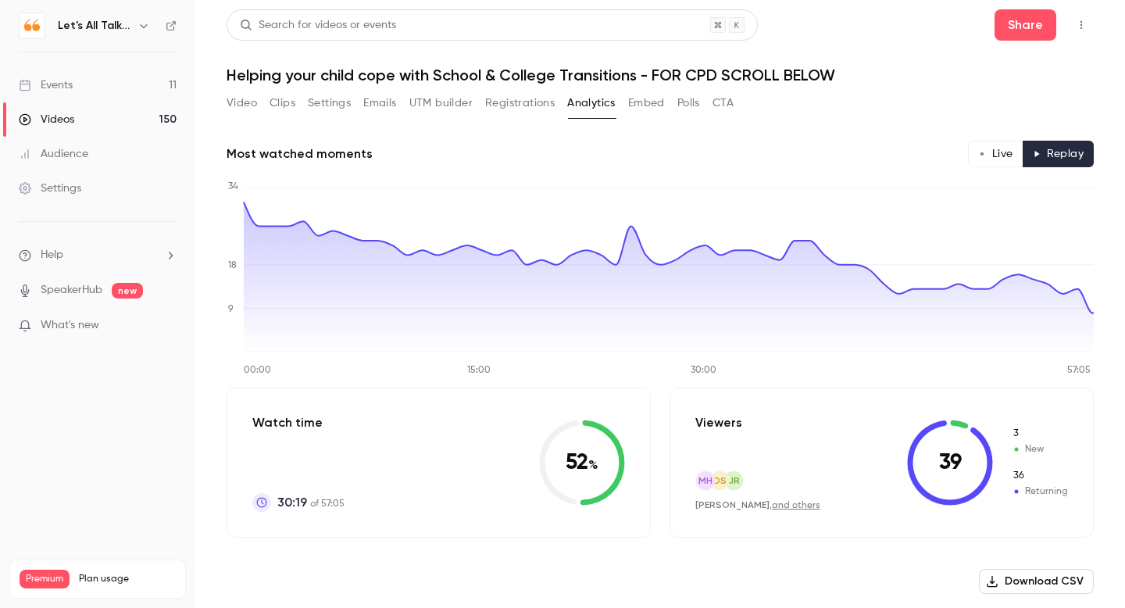
click at [1005, 150] on button "Live" at bounding box center [995, 154] width 55 height 27
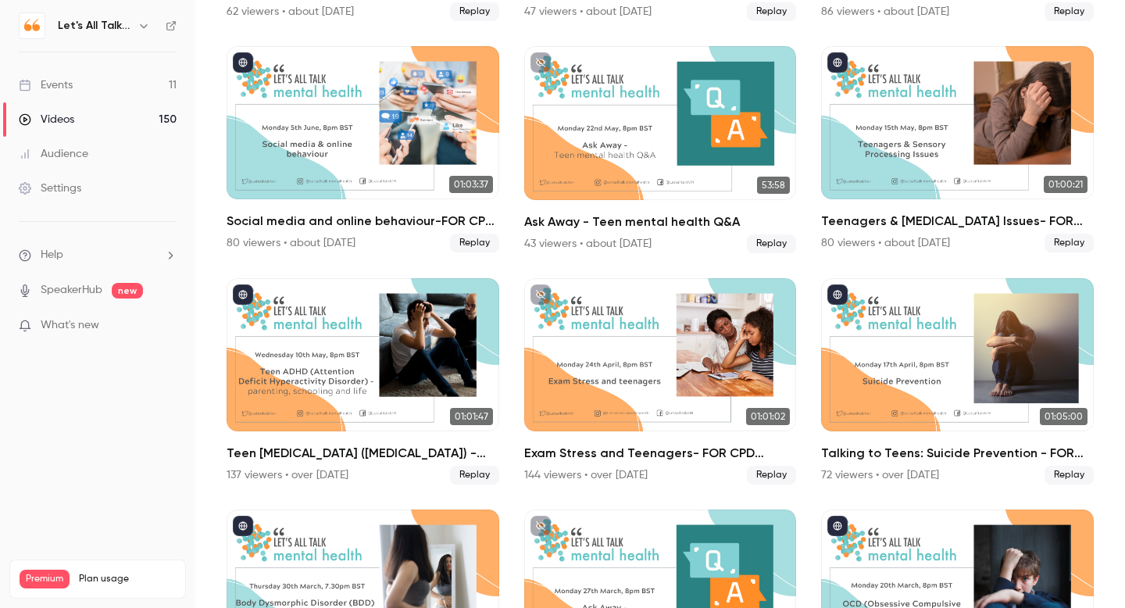
scroll to position [6049, 0]
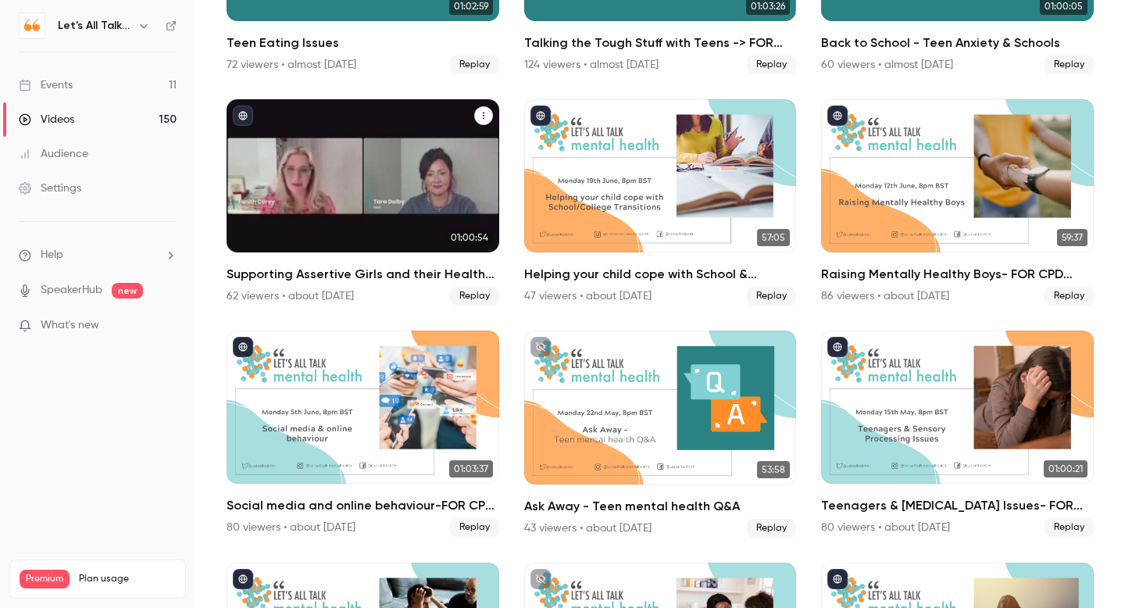
click at [362, 265] on h2 "Supporting Assertive Girls and their Healthy Relationships - FOR CPD SCROLL BEL…" at bounding box center [363, 274] width 273 height 19
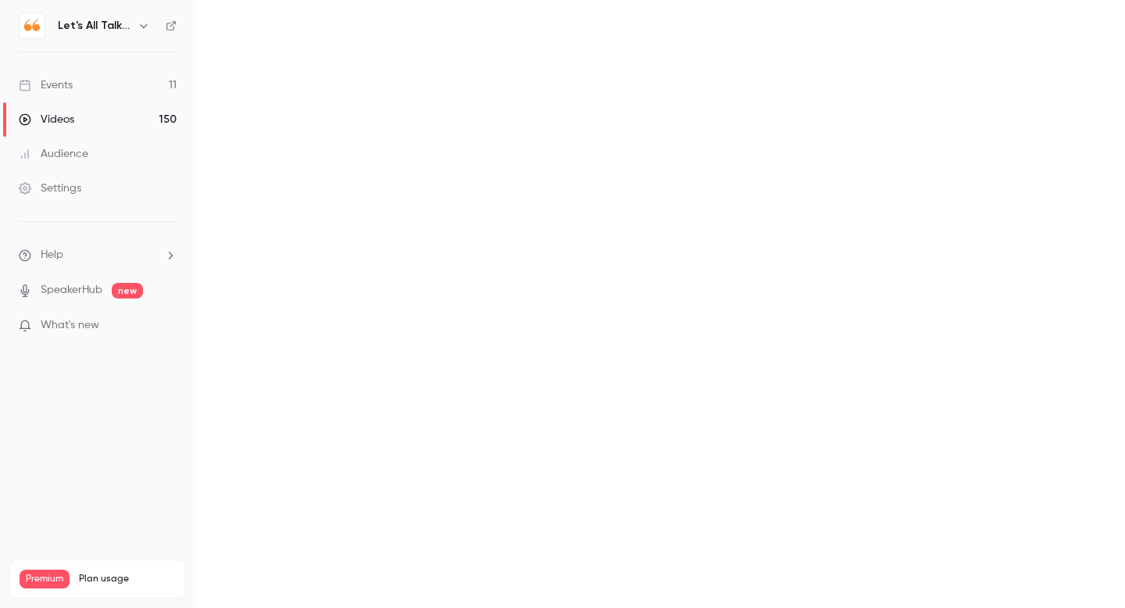
click at [362, 265] on main at bounding box center [660, 304] width 930 height 608
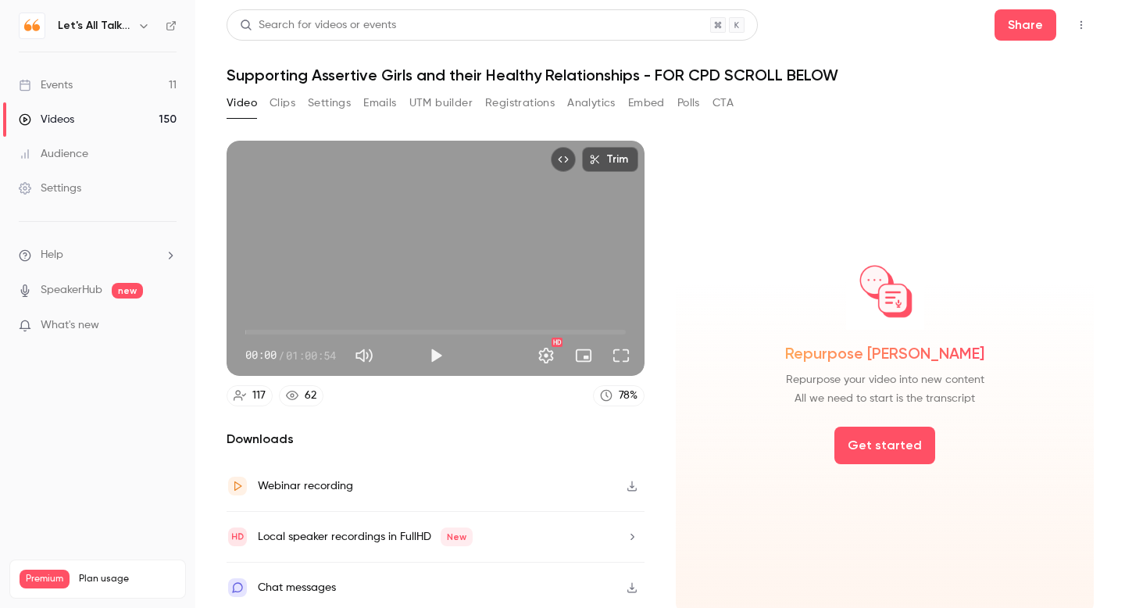
click at [582, 105] on button "Analytics" at bounding box center [591, 103] width 48 height 25
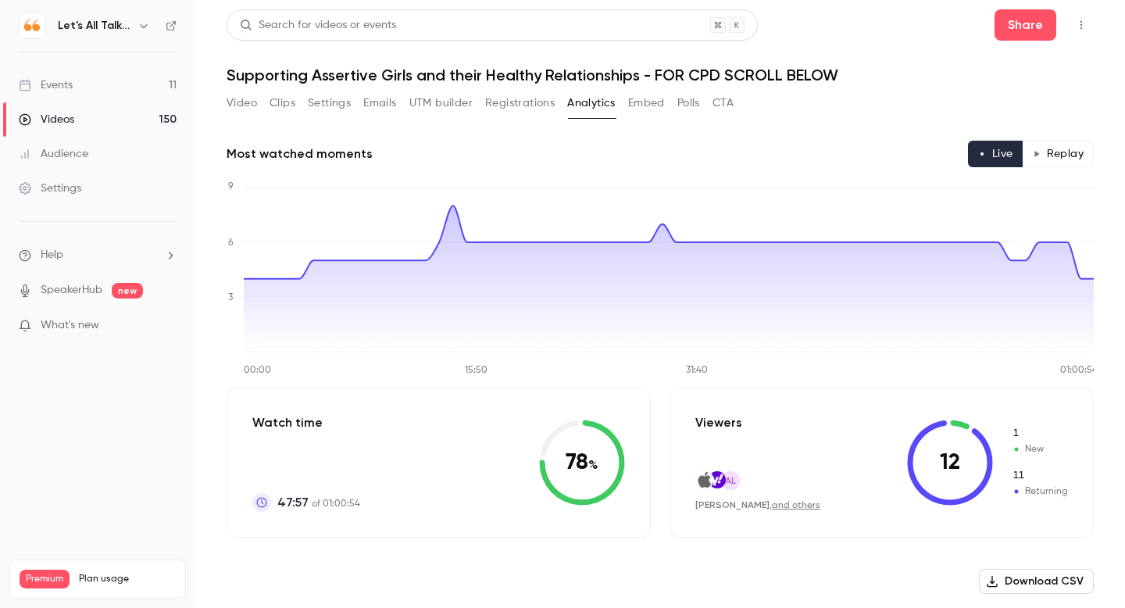
click at [1052, 155] on button "Replay" at bounding box center [1058, 154] width 71 height 27
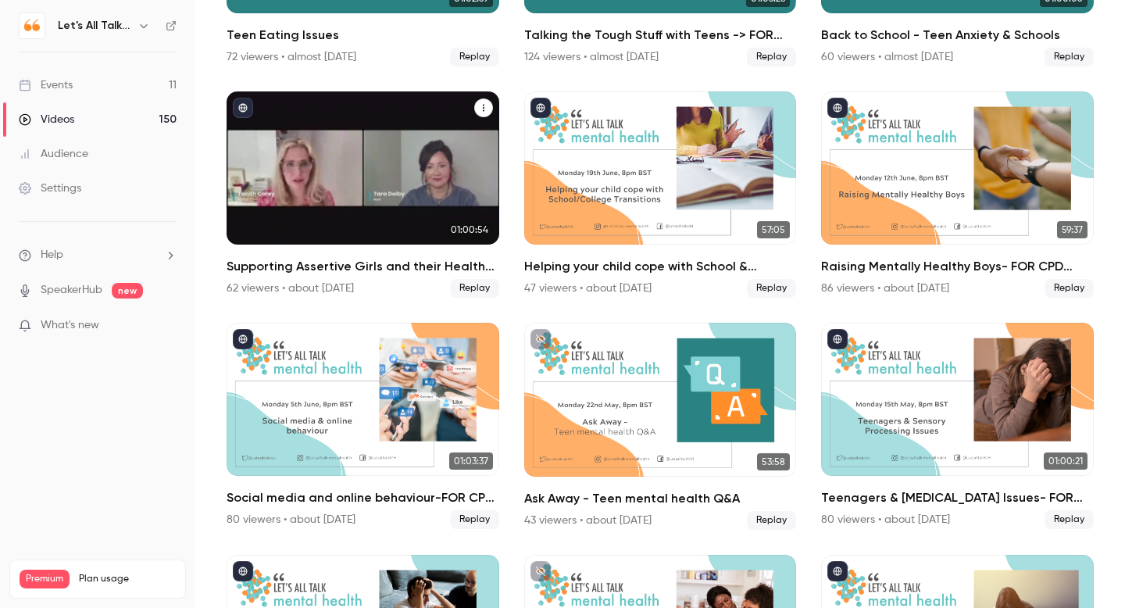
scroll to position [6061, 0]
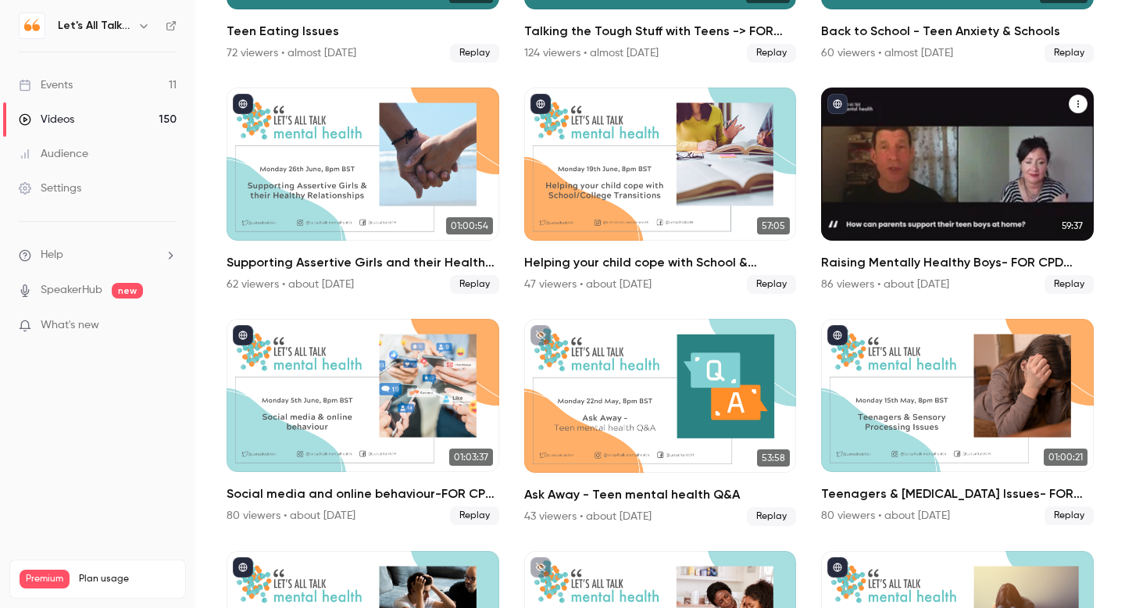
click at [858, 225] on div "Raising Mentally Healthy Boys- FOR CPD SCROLL BELOW" at bounding box center [957, 163] width 273 height 153
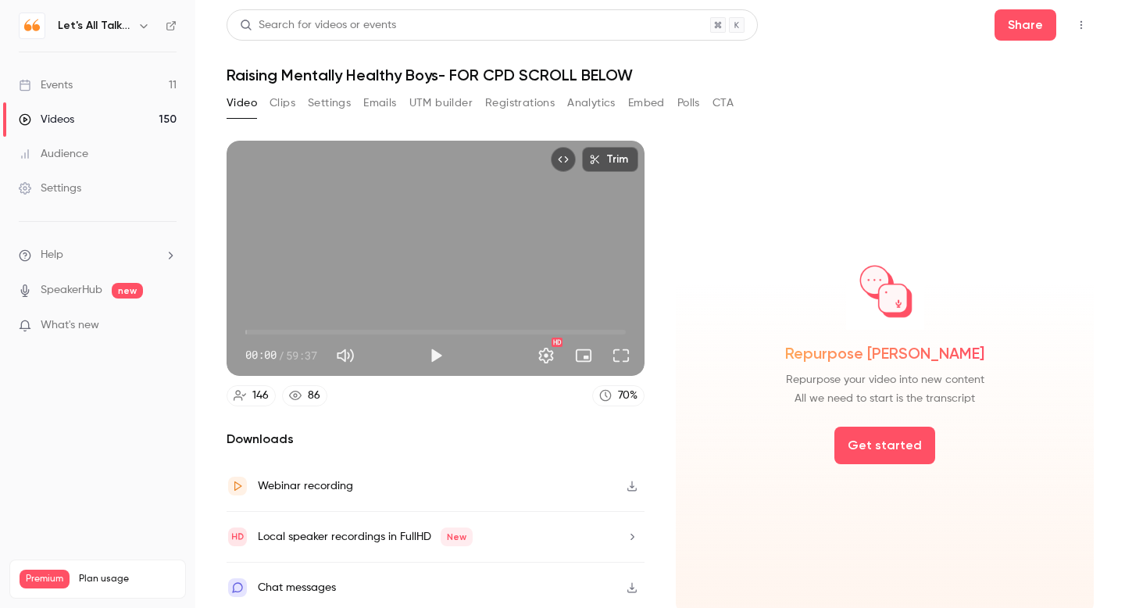
click at [583, 101] on button "Analytics" at bounding box center [591, 103] width 48 height 25
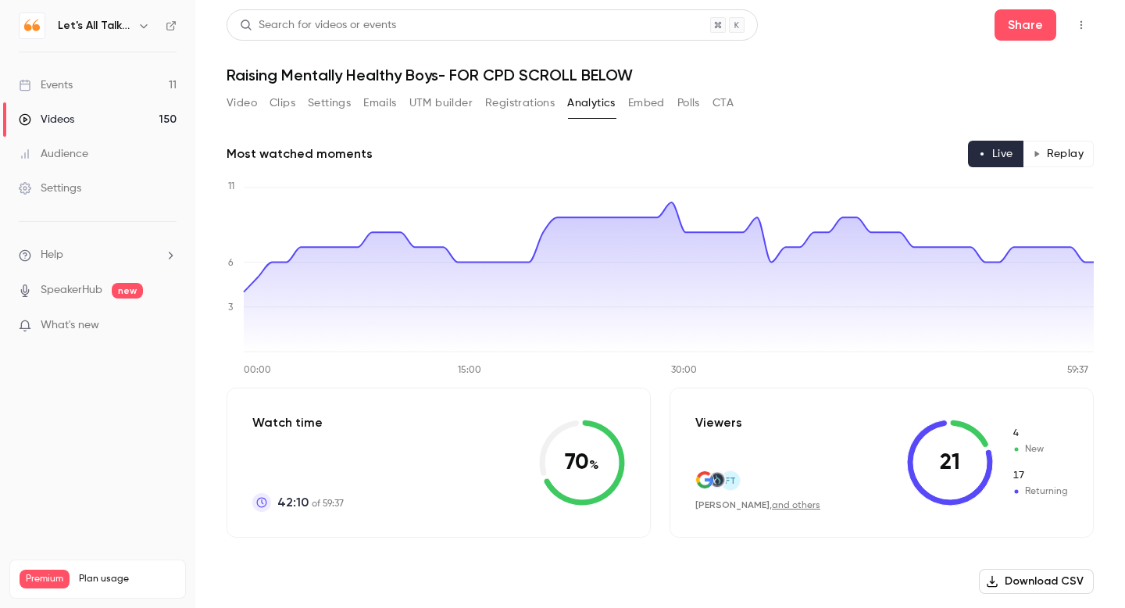
click at [1076, 149] on button "Replay" at bounding box center [1058, 154] width 71 height 27
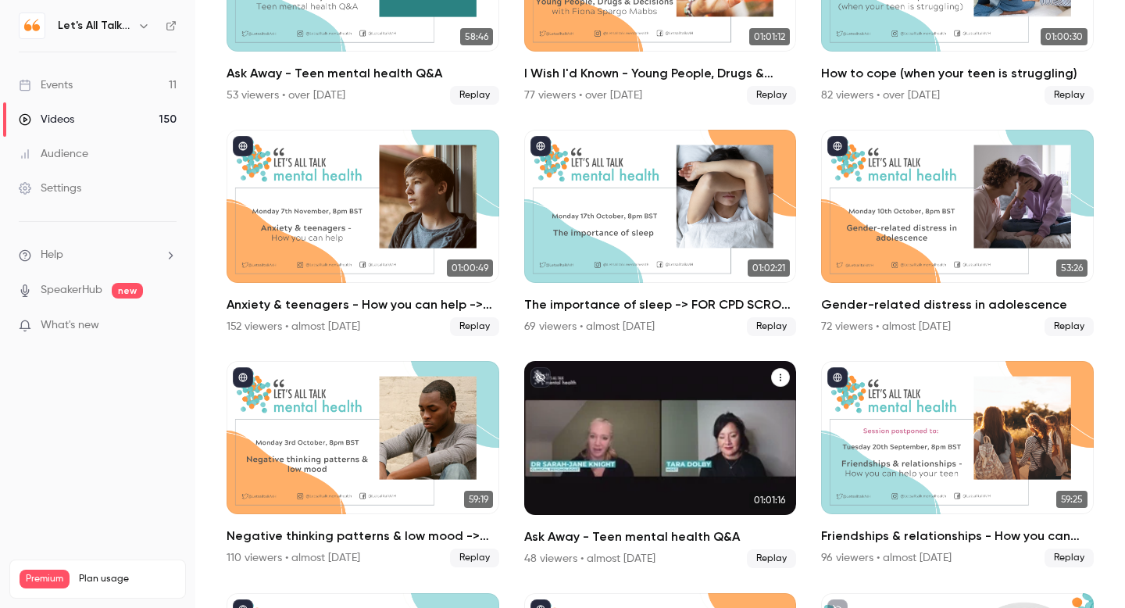
scroll to position [7875, 0]
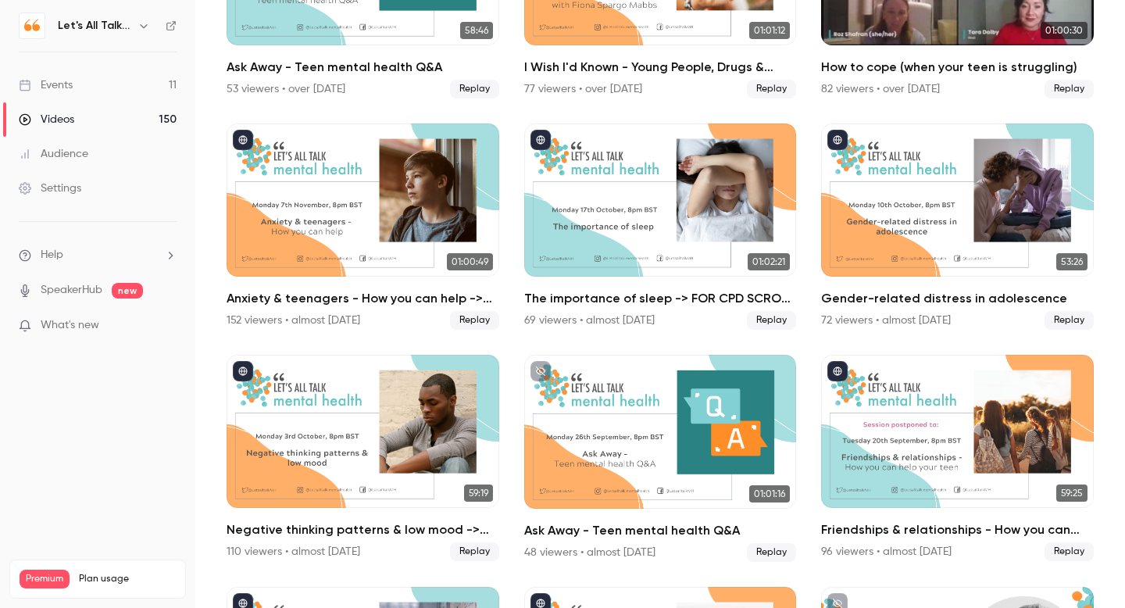
click at [878, 66] on h2 "How to cope (when your teen is struggling)" at bounding box center [957, 67] width 273 height 19
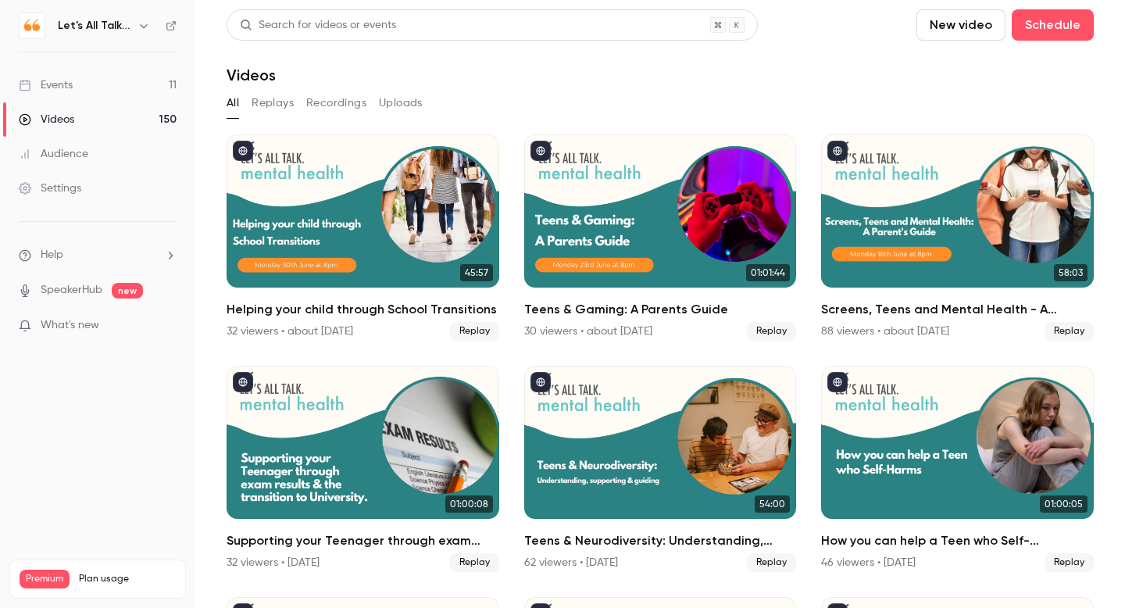
click at [878, 66] on main "Search for videos or events New video Schedule Videos All Replays Recordings Up…" at bounding box center [660, 304] width 930 height 608
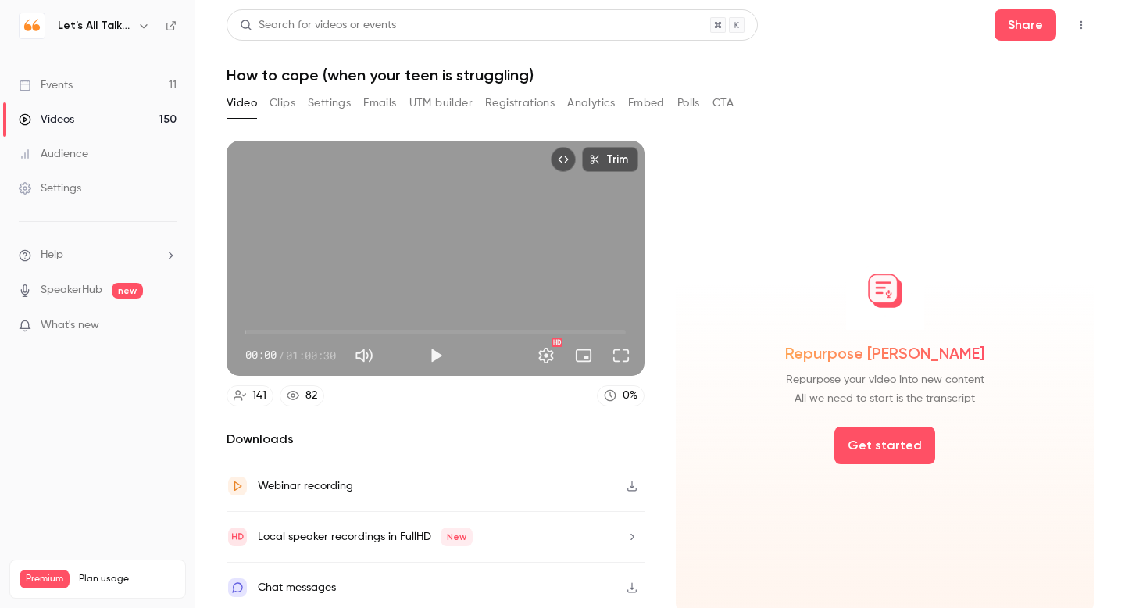
click at [594, 104] on button "Analytics" at bounding box center [591, 103] width 48 height 25
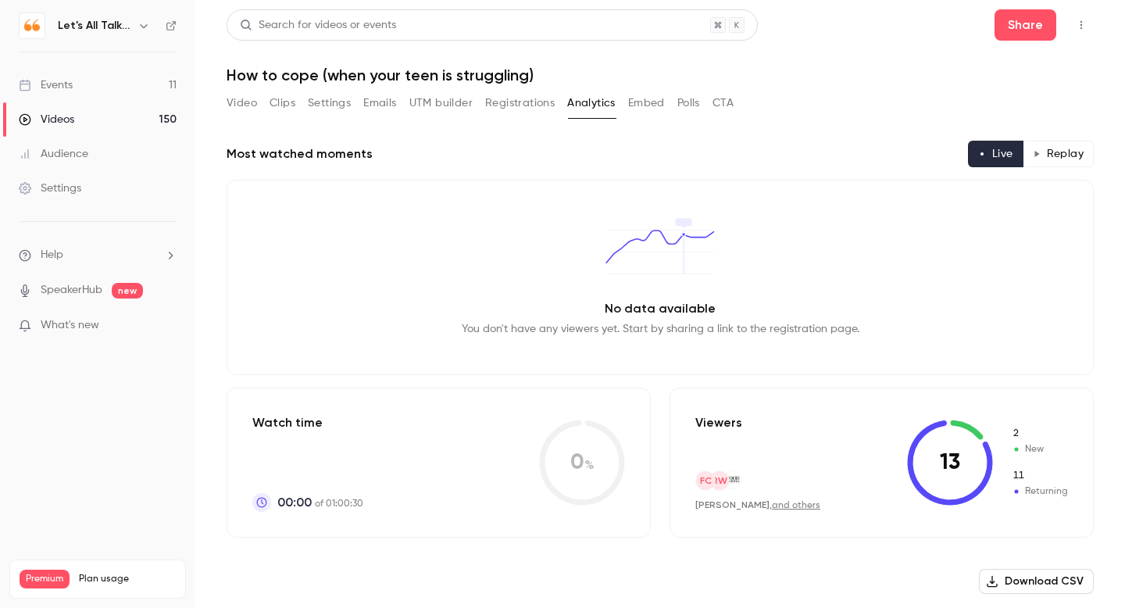
click at [1053, 148] on button "Replay" at bounding box center [1058, 154] width 71 height 27
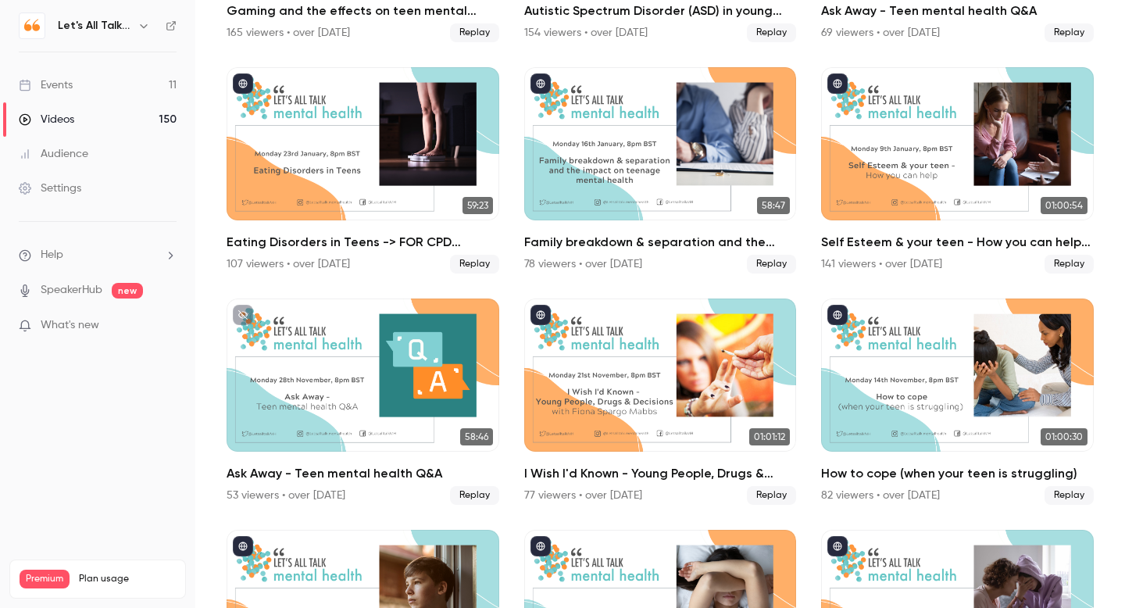
scroll to position [7376, 0]
